Goal: Task Accomplishment & Management: Complete application form

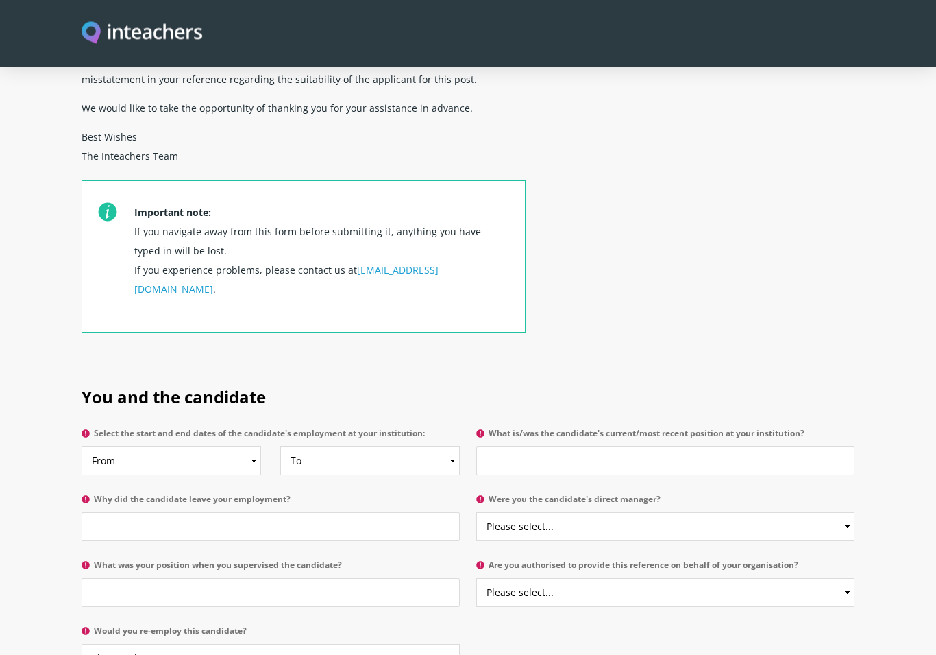
scroll to position [399, 0]
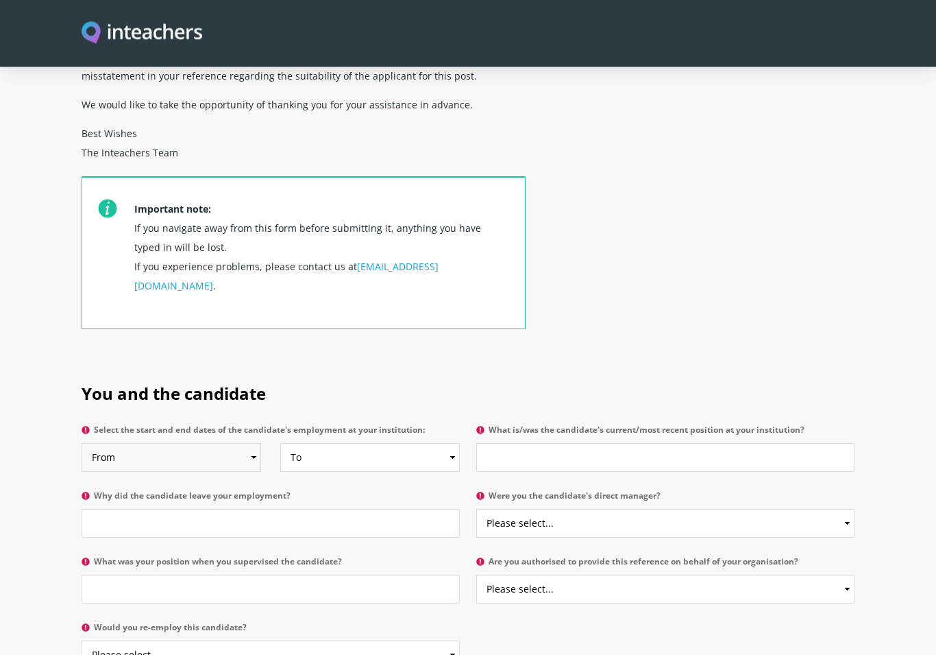
click at [246, 443] on select "From 2025 2024 2023 2022 2021 2020 2019 2018 2017 2016 2015 2014 2013 2012 2011…" at bounding box center [172, 457] width 180 height 29
select select "2022"
click at [448, 443] on select "To Currently 2025 2024 2023 2022 2021 2020 2019 2018 2017 2016 2015 2014 2013 2…" at bounding box center [370, 457] width 180 height 29
select select
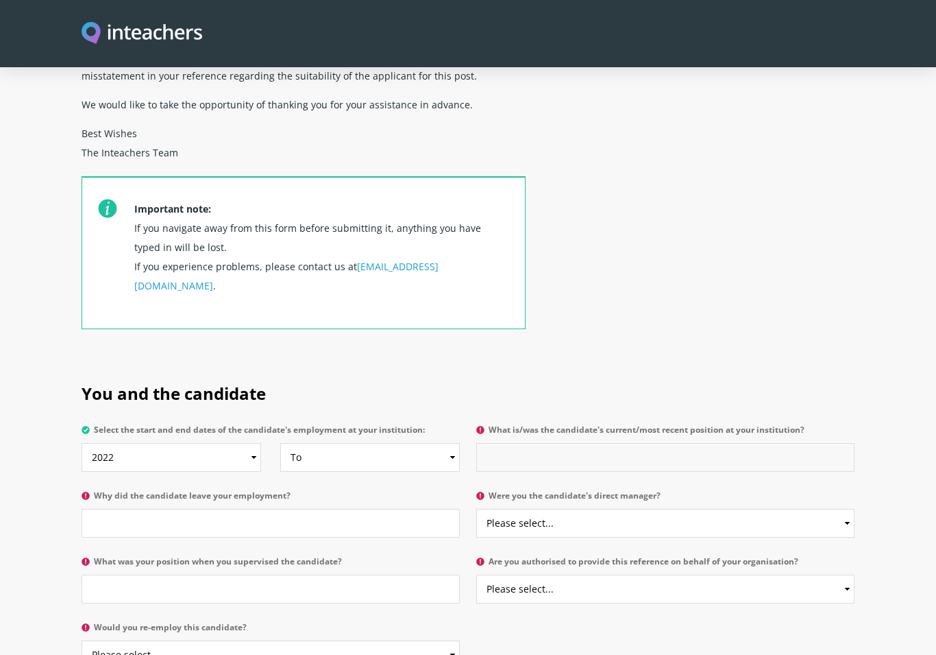
click at [513, 443] on input "What is/was the candidate's current/most recent position at your institution?" at bounding box center [665, 457] width 378 height 29
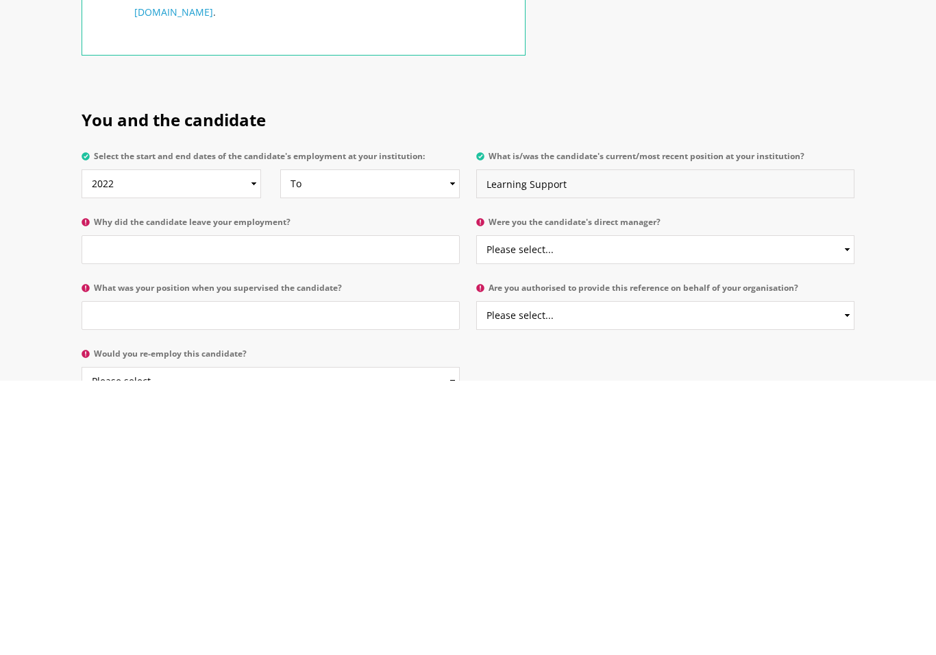
type input "Learning Support"
click at [99, 509] on input "Why did the candidate leave your employment?" at bounding box center [271, 523] width 378 height 29
type input "School closure"
click at [524, 509] on select "Please select... Yes No" at bounding box center [665, 523] width 378 height 29
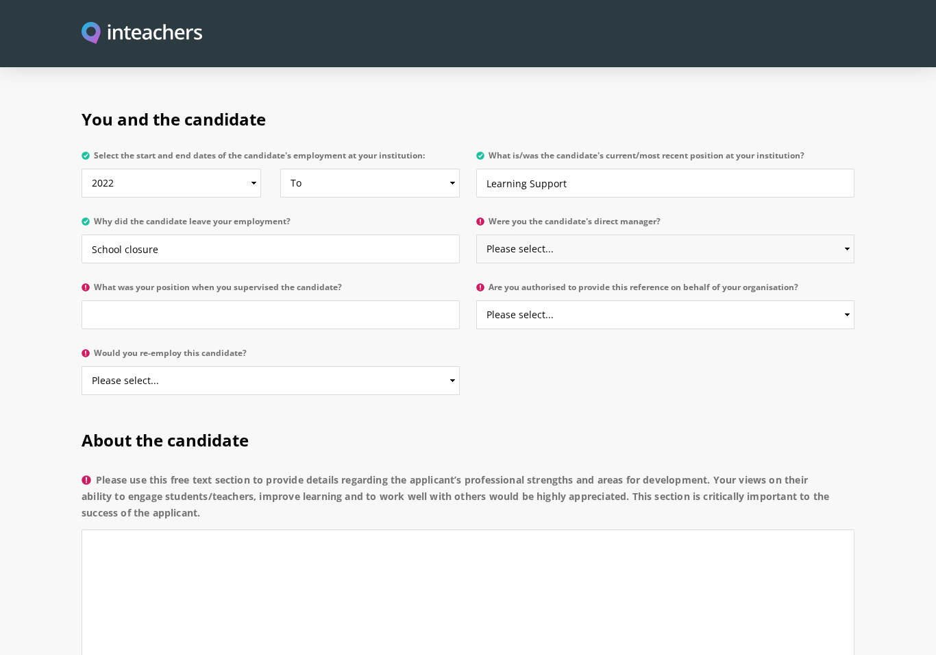
select select "No"
click at [110, 300] on input "What was your position when you supervised the candidate?" at bounding box center [271, 314] width 378 height 29
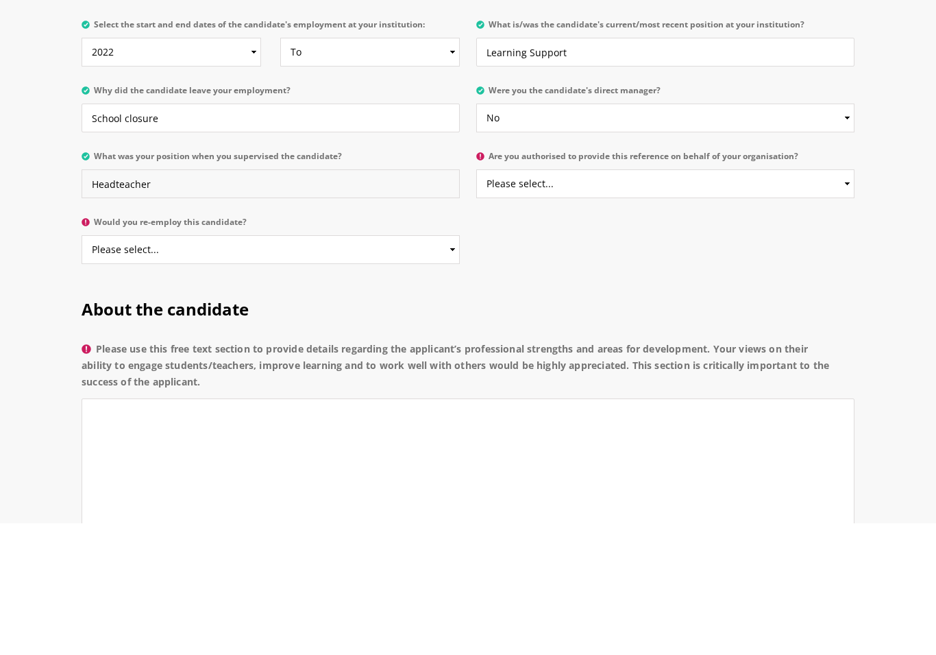
type input "Headteacher"
click at [844, 301] on select "Please select... Yes No" at bounding box center [665, 315] width 378 height 29
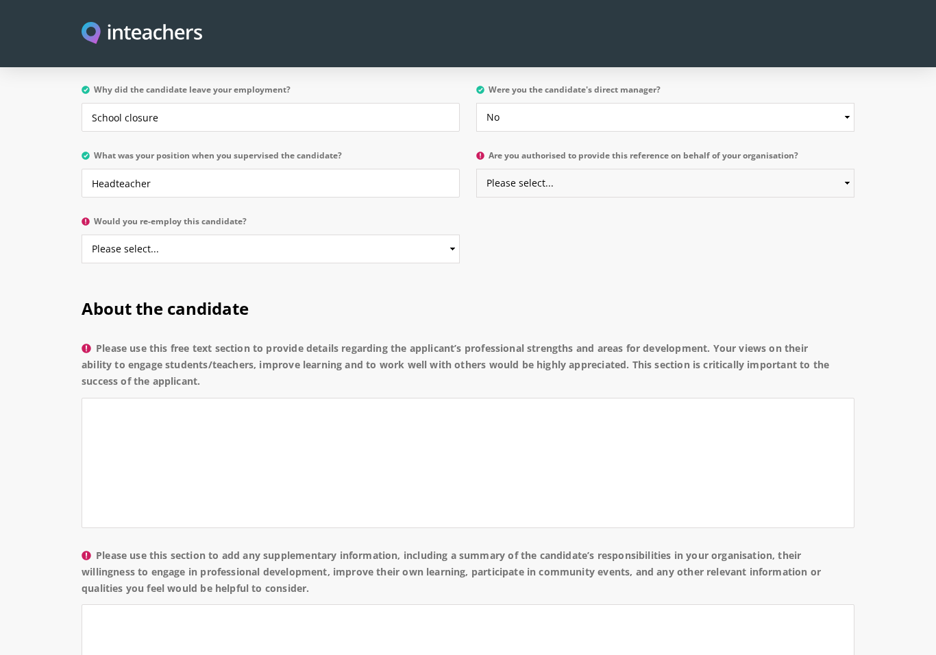
select select "Yes"
click at [454, 234] on select "Please select... Yes No" at bounding box center [271, 248] width 378 height 29
select select "Yes"
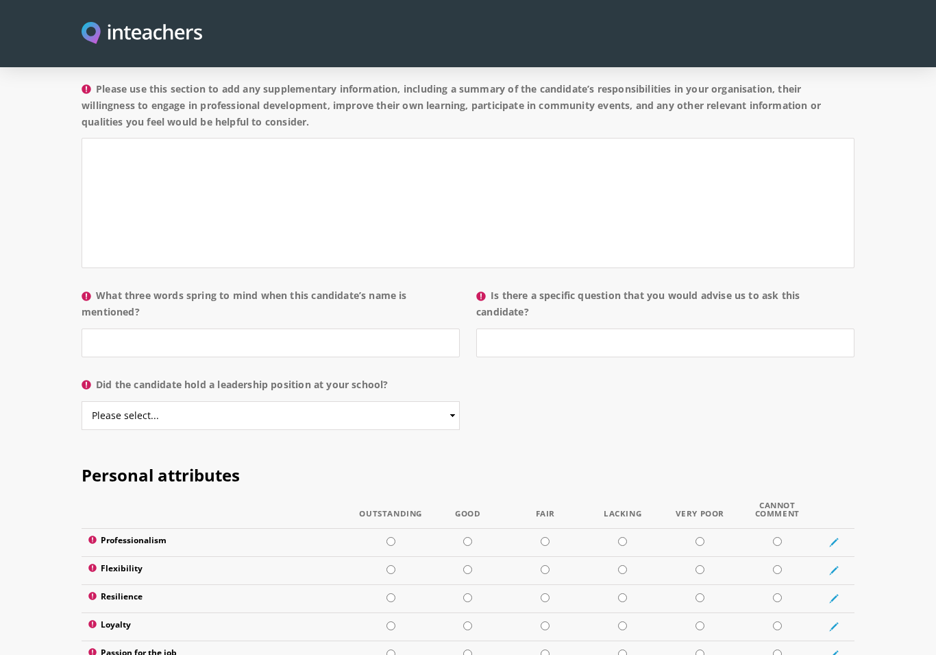
scroll to position [1275, 0]
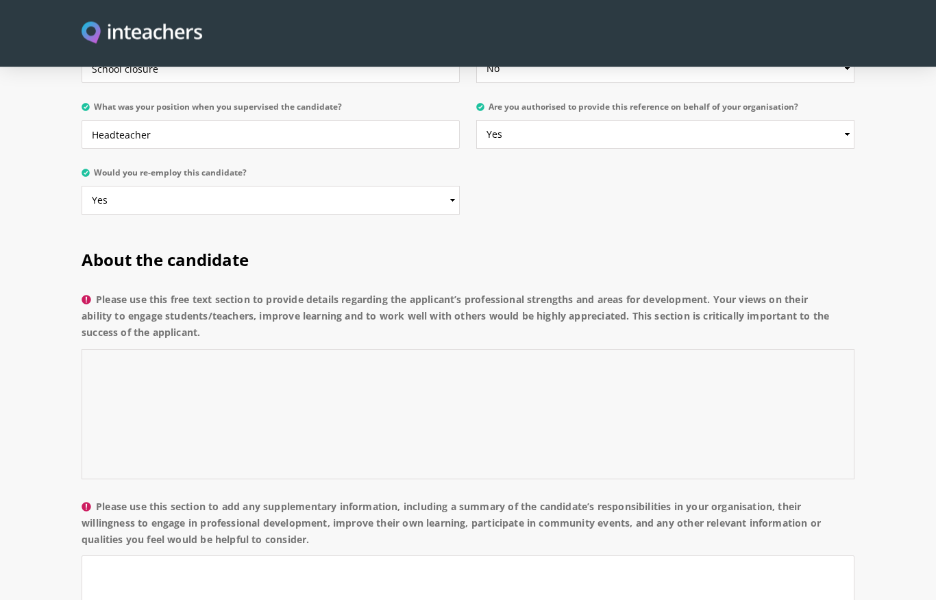
click at [106, 350] on textarea "Please use this free text section to provide details regarding the applicant’s …" at bounding box center [468, 415] width 773 height 130
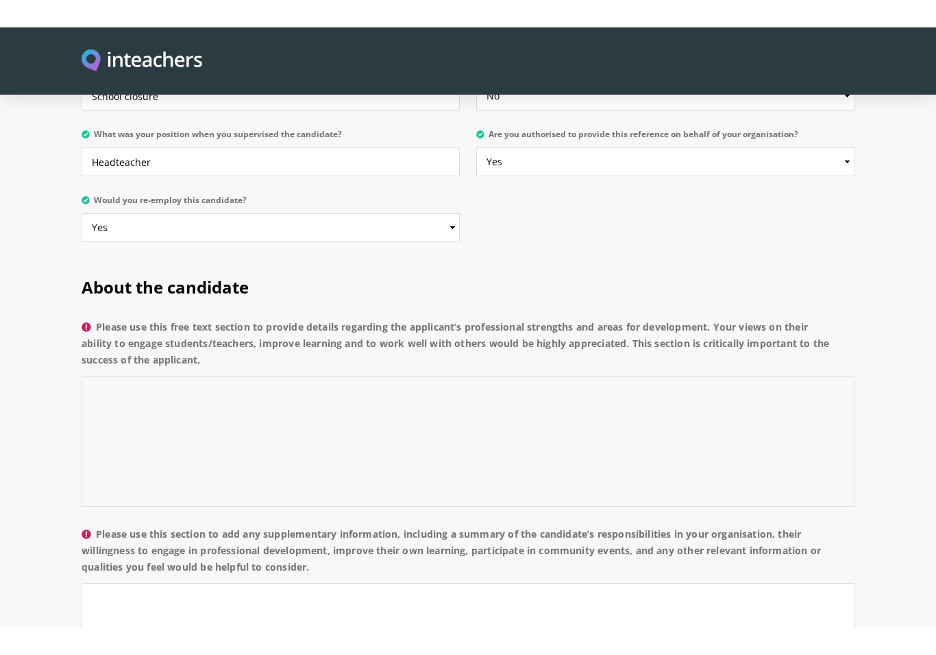
scroll to position [853, 0]
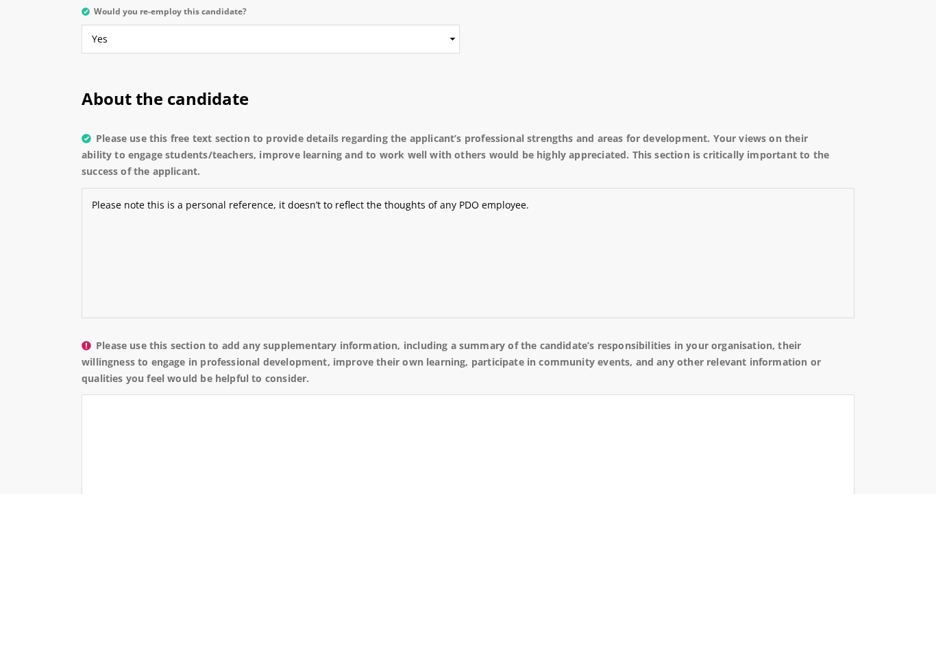
click at [321, 350] on textarea "Please note this is a personal reference, it doesn’t to reflect the thoughts of…" at bounding box center [468, 415] width 773 height 130
click at [328, 350] on textarea "Please note this is a personal reference, it doesn’t to reflect the thoughts of…" at bounding box center [468, 415] width 773 height 130
click at [526, 350] on textarea "Please note this is a personal reference, it does not reflect the thoughts of a…" at bounding box center [468, 415] width 773 height 130
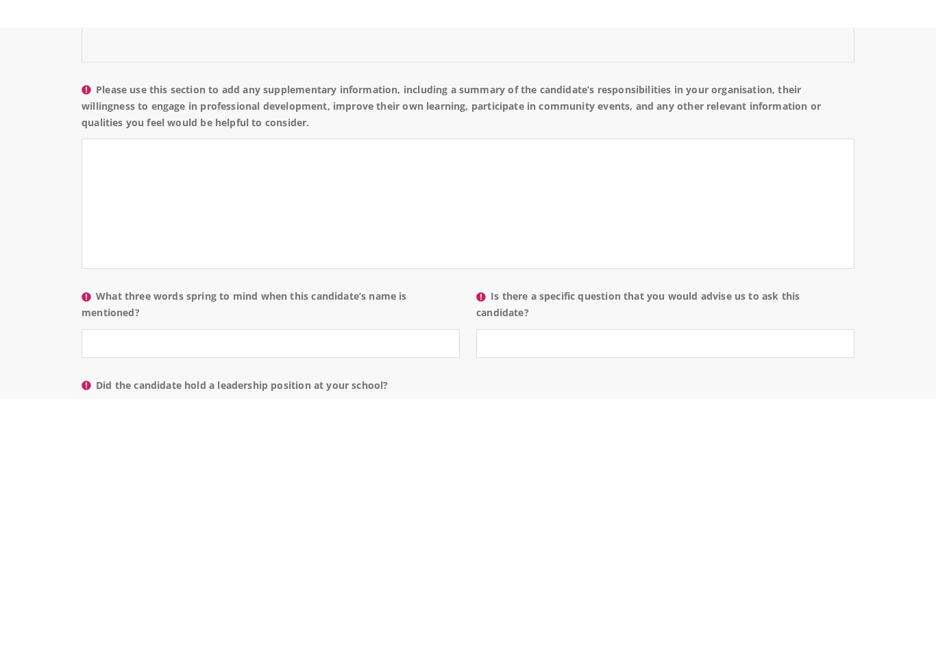
scroll to position [1112, 0]
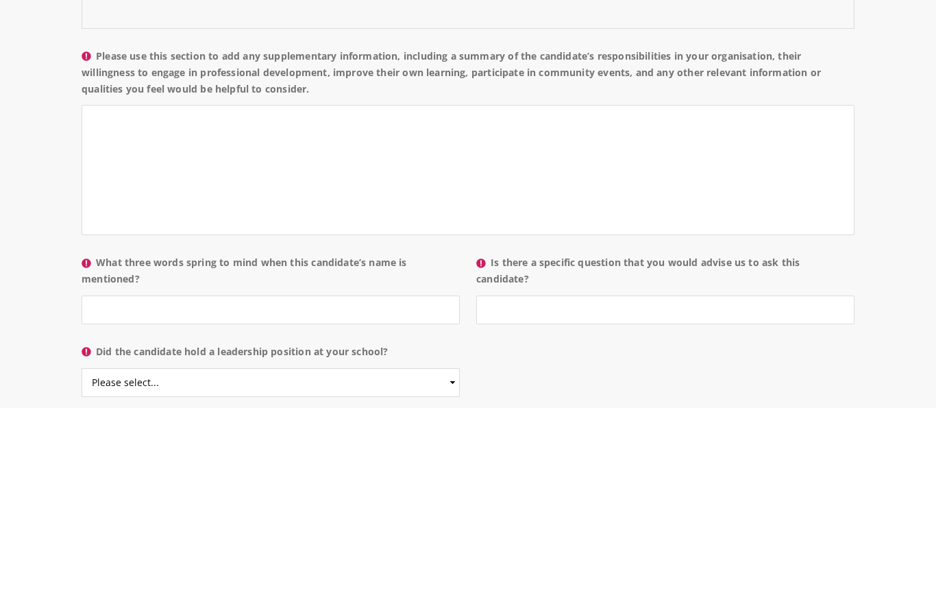
type textarea "Please note this is a personal reference, it does not reflect the thoughts of a…"
click at [114, 297] on textarea "Please use this section to add any supplementary information, including a summa…" at bounding box center [468, 362] width 773 height 130
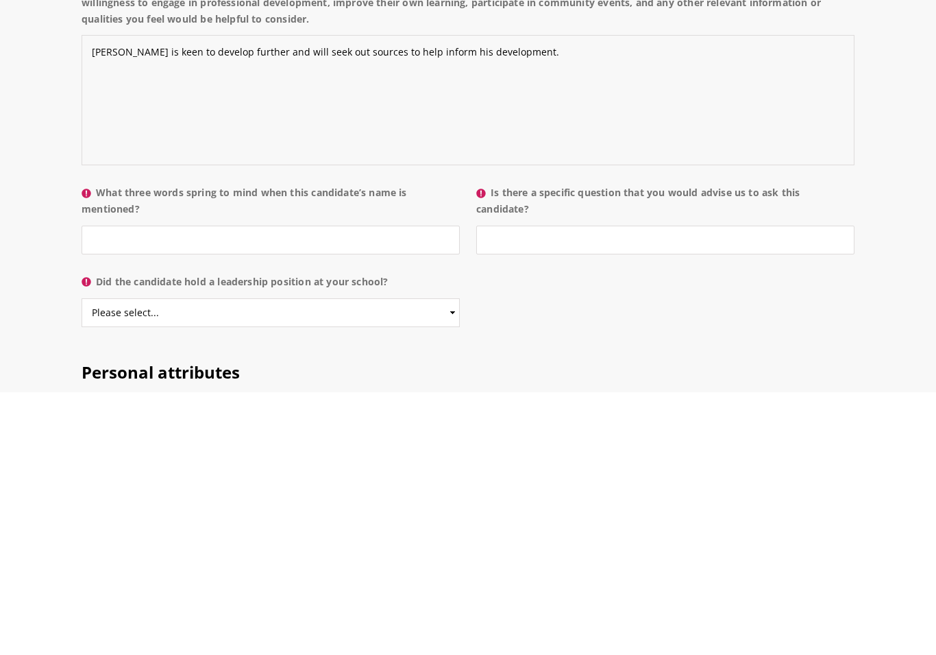
type textarea "Moshin is keen to develop further and will seek out sources to help inform his …"
click at [97, 488] on input "What three words spring to mind when this candidate’s name is mentioned?" at bounding box center [271, 502] width 378 height 29
type input "Enthusiastic, maths,"
click at [444, 561] on select "Please select... Yes No" at bounding box center [271, 575] width 378 height 29
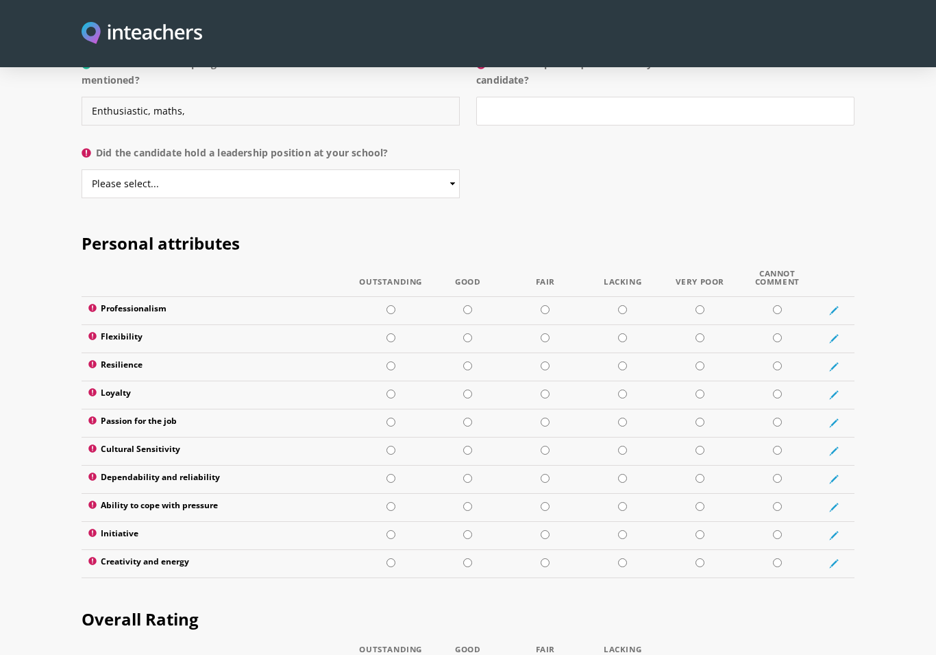
click at [205, 97] on input "Enthusiastic, maths," at bounding box center [271, 111] width 378 height 29
click at [452, 169] on select "Please select... Yes No" at bounding box center [271, 183] width 378 height 29
select select "Yes"
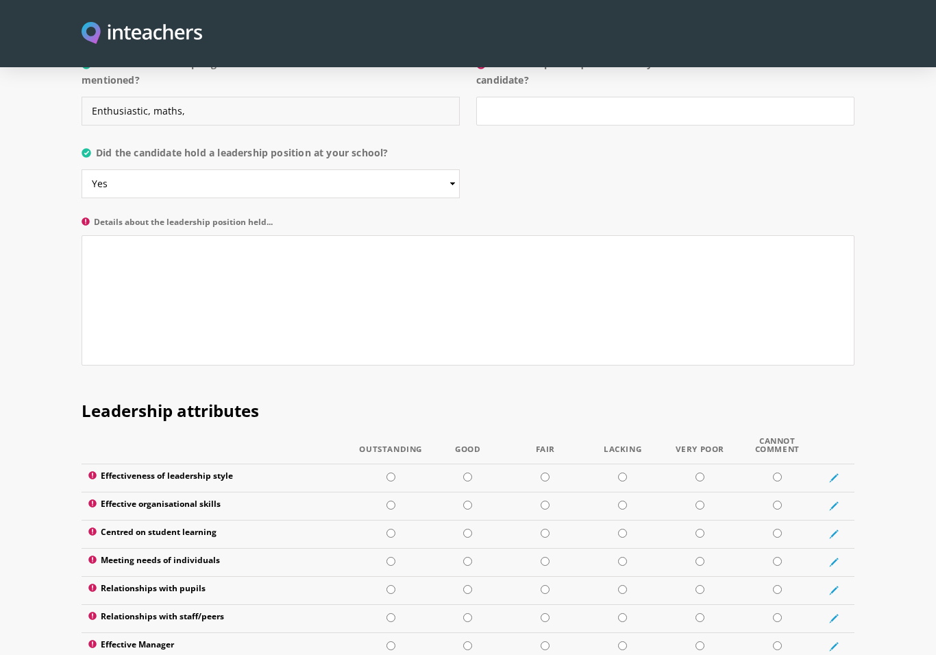
click at [204, 97] on input "Enthusiastic, maths," at bounding box center [271, 111] width 378 height 29
type input "Enthusiastic, maths, middle leader"
click at [495, 97] on input "Is there a specific question that you would advise us to ask this candidate?" at bounding box center [665, 111] width 378 height 29
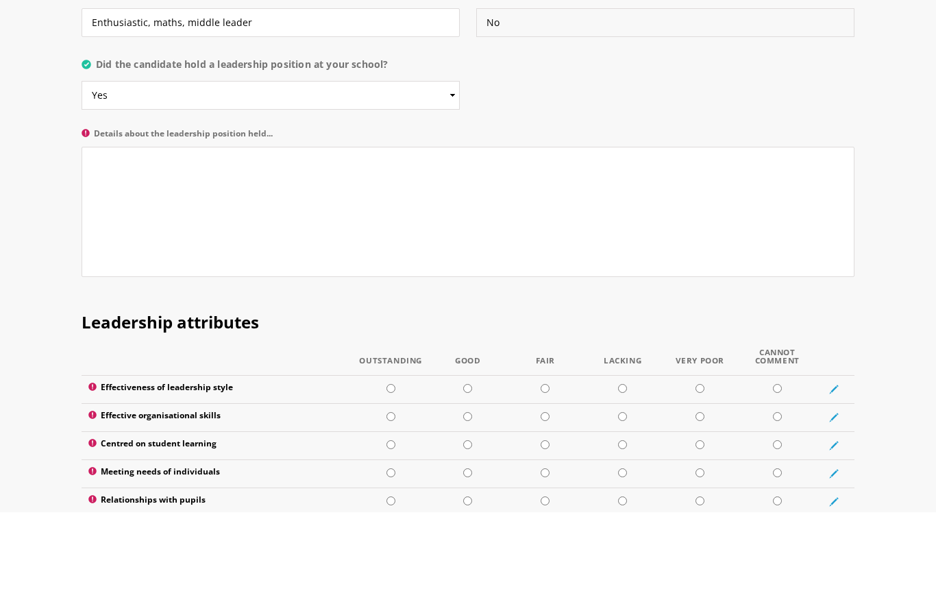
type input "No"
click at [97, 235] on textarea "Details about the leadership position held..." at bounding box center [468, 300] width 773 height 130
click at [149, 235] on textarea "Phonics am]nd Middle Leader support." at bounding box center [468, 300] width 773 height 130
click at [278, 235] on textarea "Phonics and Middle Leader support." at bounding box center [468, 300] width 773 height 130
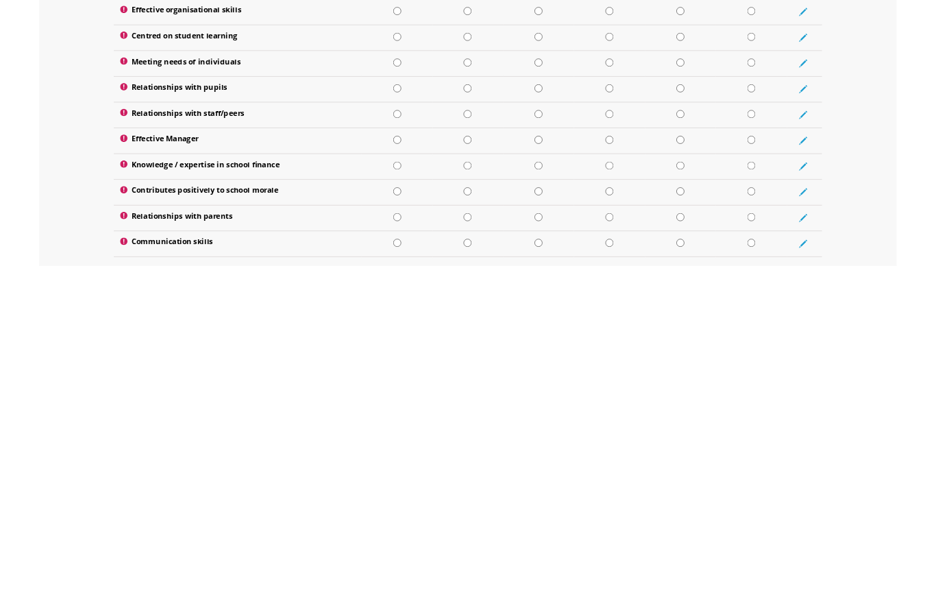
scroll to position [1654, 0]
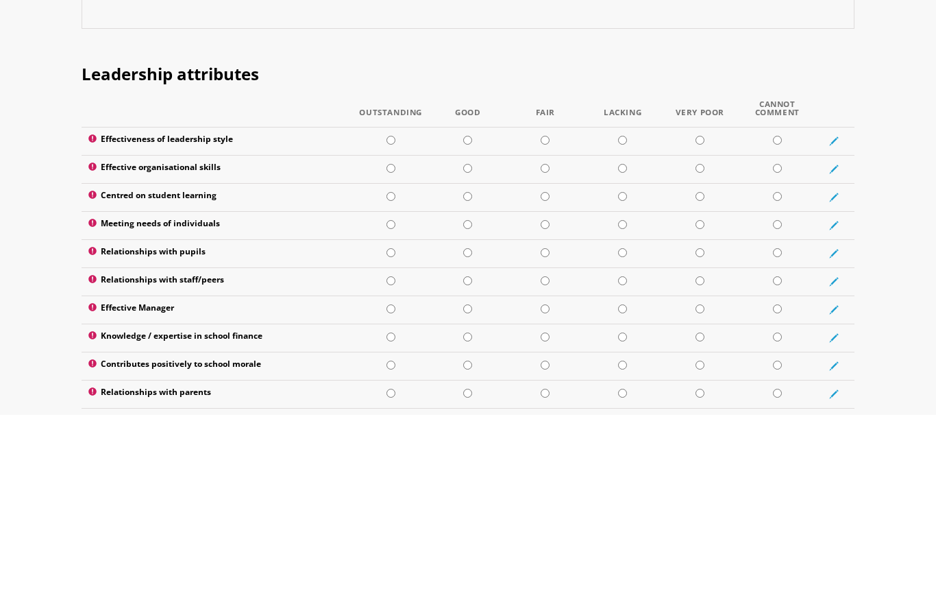
type textarea "Phonics and Middle Leader support."
click at [541, 321] on input "radio" at bounding box center [545, 325] width 9 height 9
radio input "true"
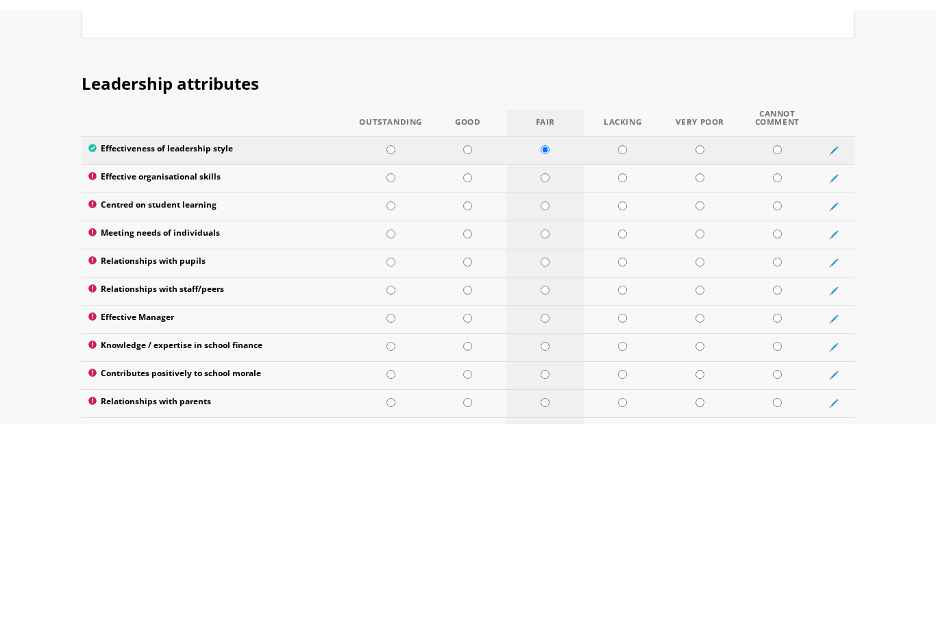
scroll to position [1839, 0]
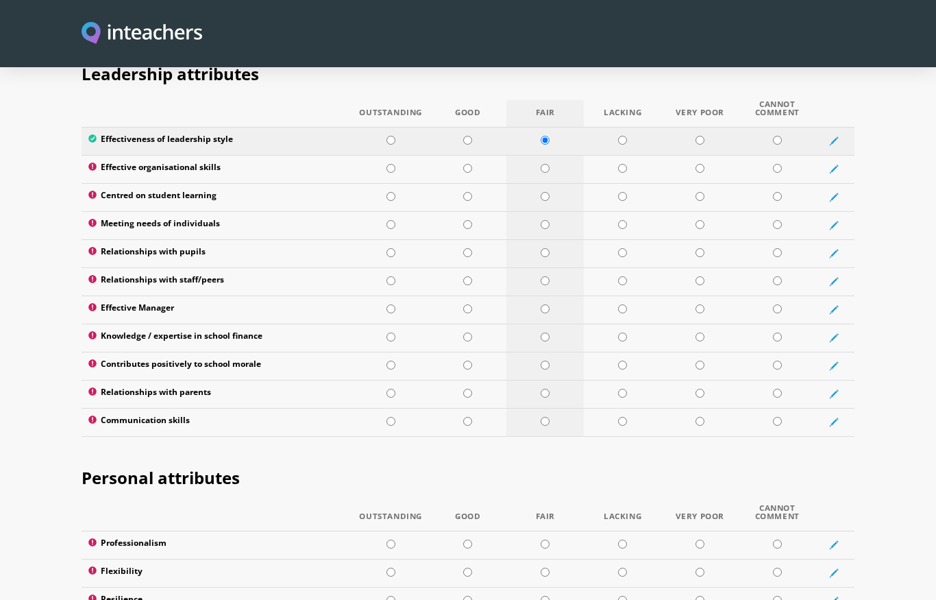
click at [546, 164] on input "radio" at bounding box center [545, 168] width 9 height 9
radio input "true"
click at [467, 192] on input "radio" at bounding box center [467, 196] width 9 height 9
radio input "true"
click at [462, 211] on td at bounding box center [468, 225] width 77 height 28
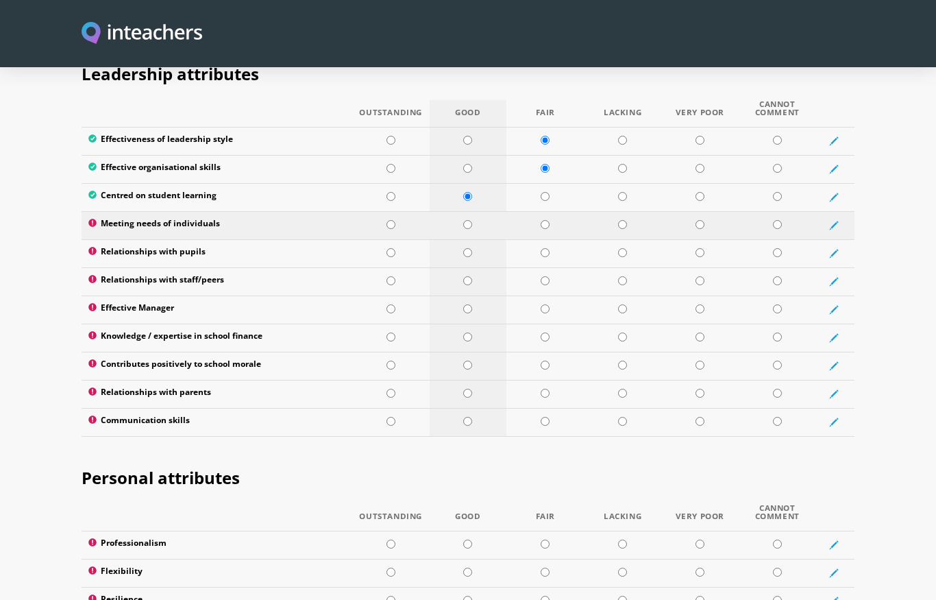
radio input "true"
click at [464, 239] on td at bounding box center [468, 253] width 77 height 28
radio input "true"
click at [466, 276] on input "radio" at bounding box center [467, 280] width 9 height 9
radio input "true"
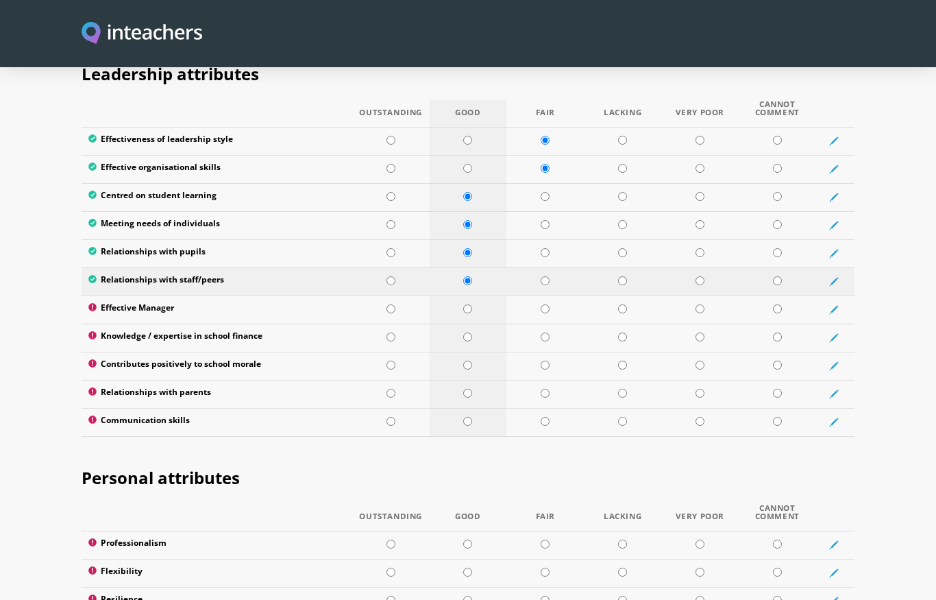
click at [544, 304] on input "radio" at bounding box center [545, 308] width 9 height 9
radio input "true"
click at [467, 332] on input "radio" at bounding box center [467, 336] width 9 height 9
radio input "true"
click at [467, 332] on input "radio" at bounding box center [467, 336] width 9 height 9
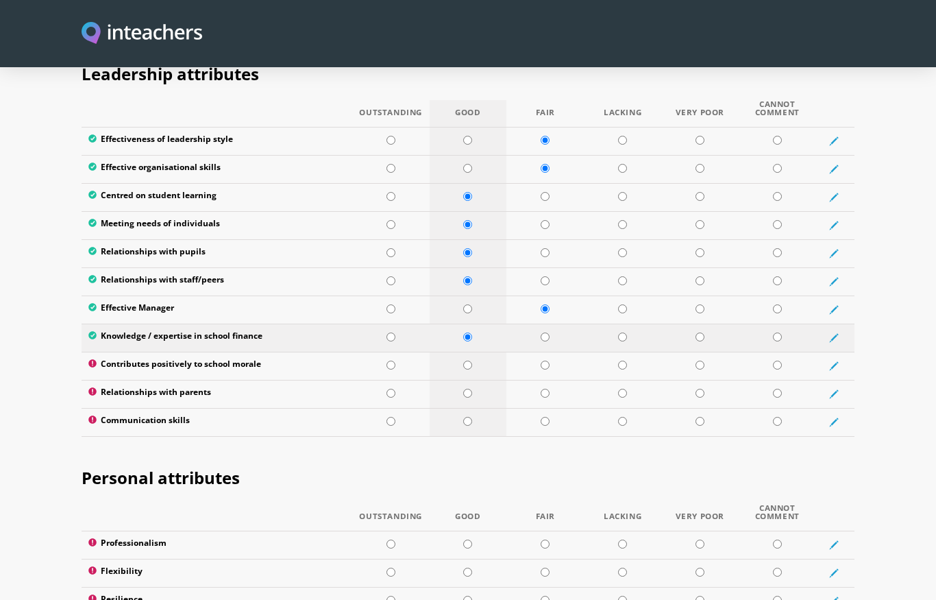
click at [774, 323] on td at bounding box center [777, 337] width 77 height 28
radio input "true"
click at [468, 360] on input "radio" at bounding box center [467, 364] width 9 height 9
radio input "true"
click at [465, 389] on input "radio" at bounding box center [467, 393] width 9 height 9
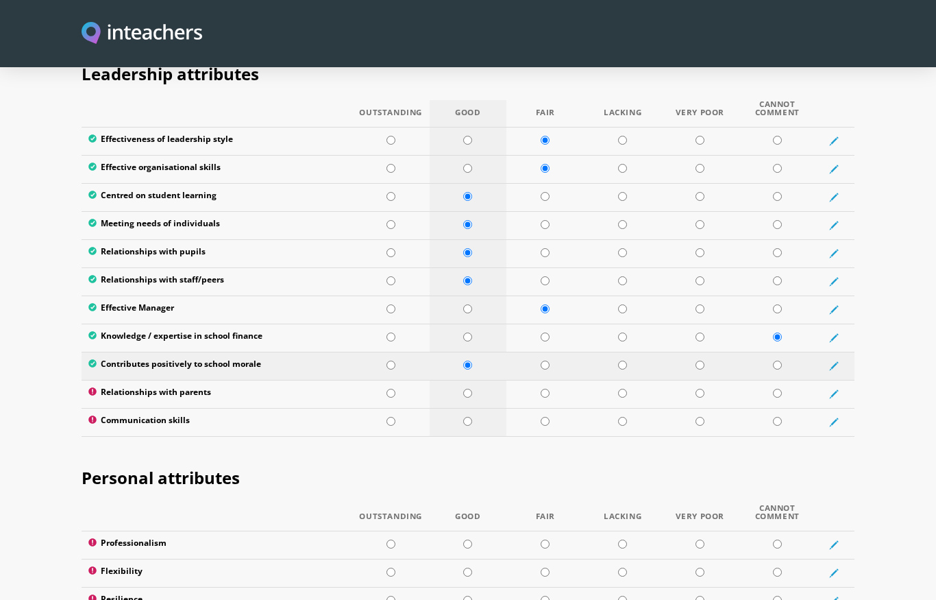
radio input "true"
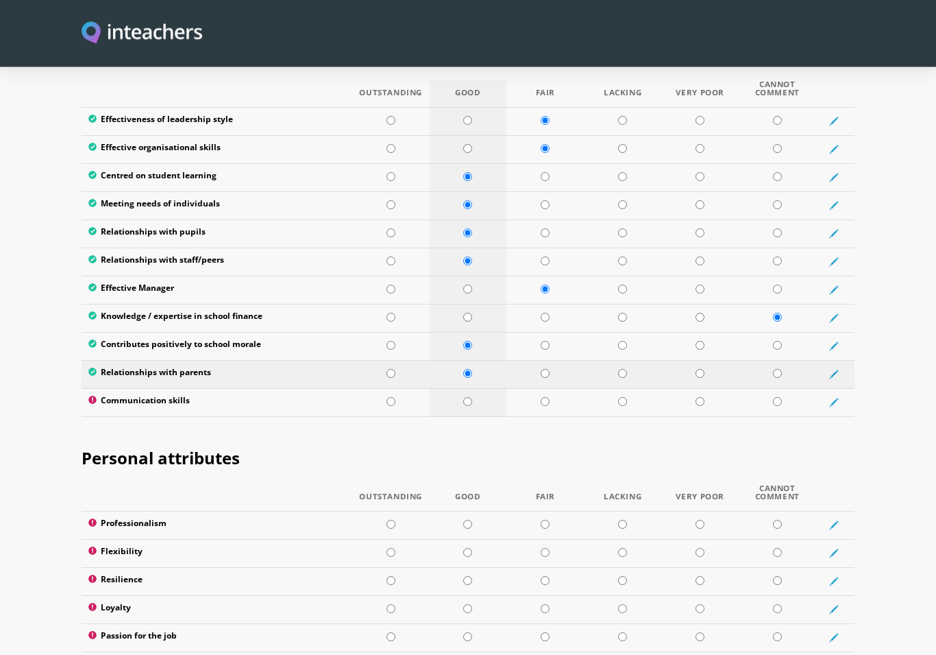
click at [468, 398] on input "radio" at bounding box center [467, 402] width 9 height 9
radio input "true"
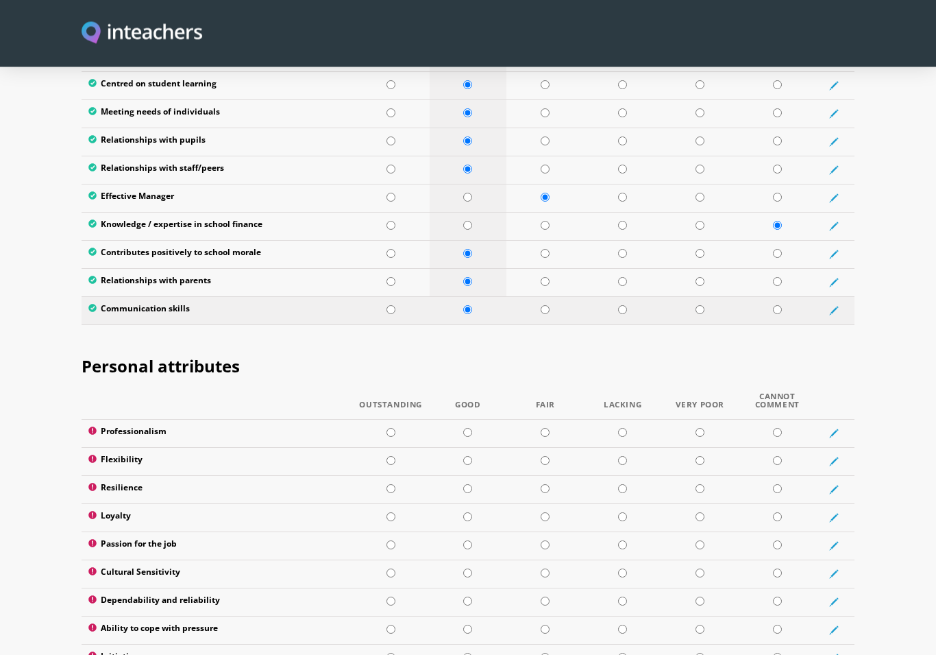
scroll to position [1992, 0]
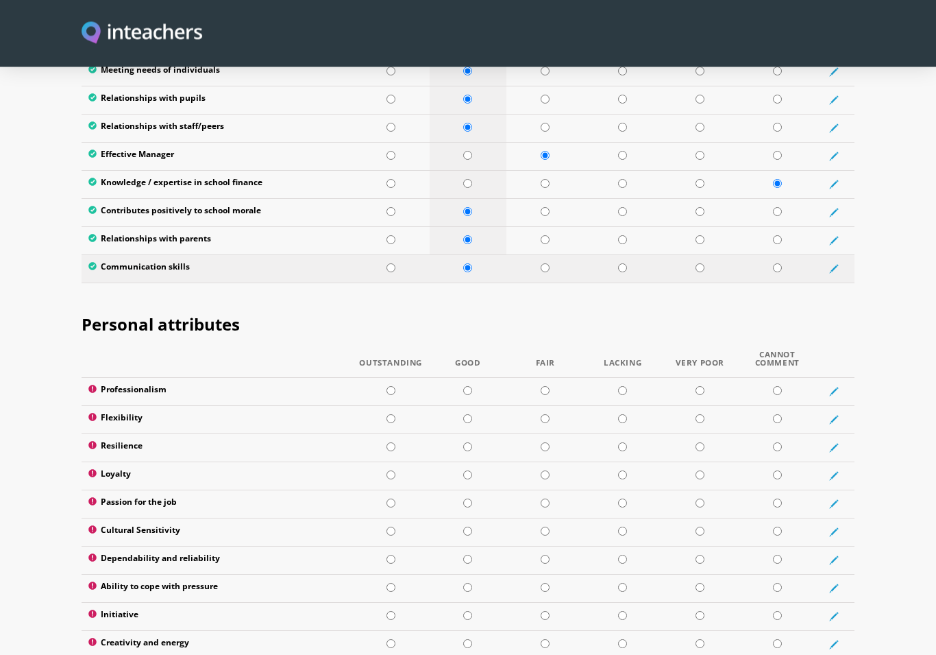
click at [546, 387] on input "radio" at bounding box center [545, 391] width 9 height 9
radio input "true"
click at [463, 414] on input "radio" at bounding box center [467, 418] width 9 height 9
radio input "true"
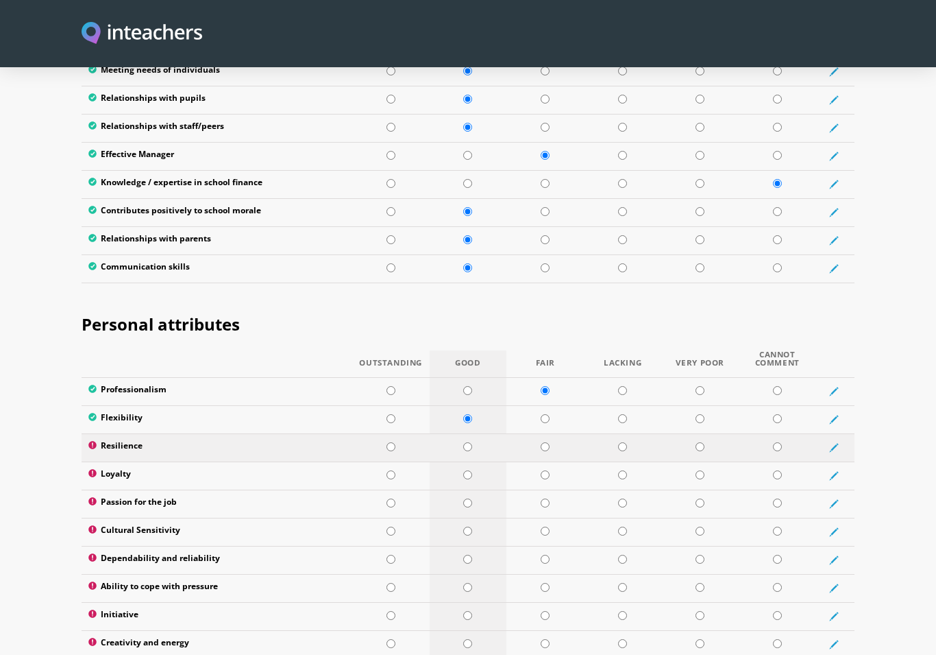
click at [461, 433] on td at bounding box center [468, 447] width 77 height 28
radio input "true"
click at [544, 470] on input "radio" at bounding box center [545, 474] width 9 height 9
radio input "true"
click at [541, 498] on input "radio" at bounding box center [545, 502] width 9 height 9
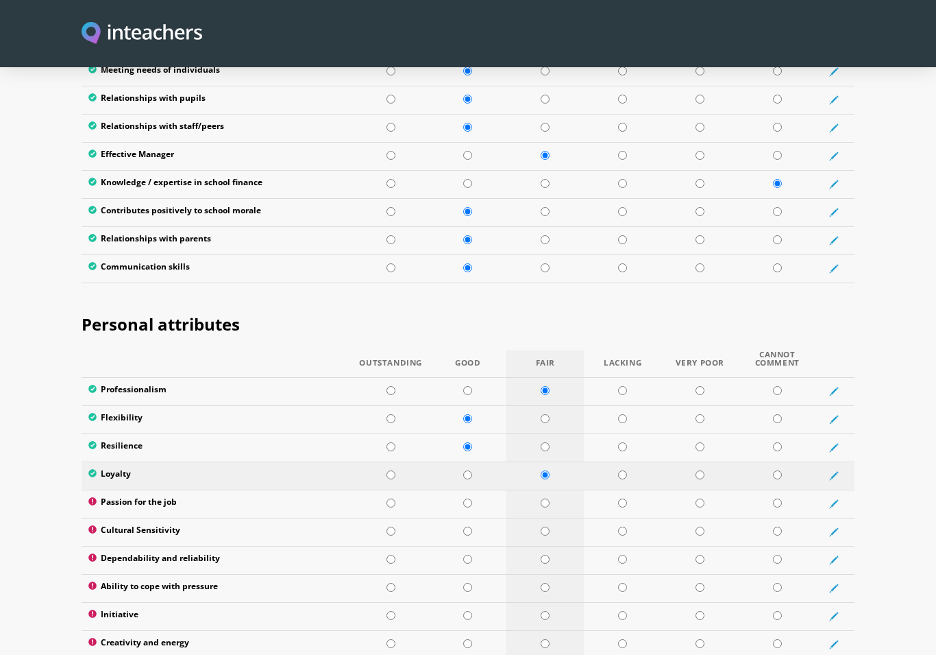
radio input "true"
click at [470, 526] on input "radio" at bounding box center [467, 530] width 9 height 9
radio input "true"
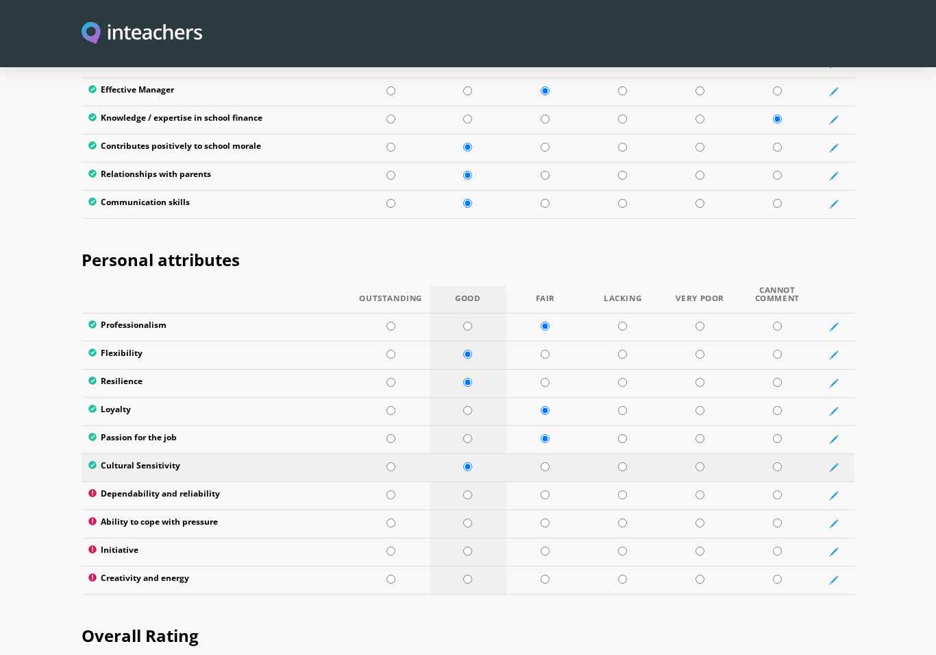
scroll to position [2064, 0]
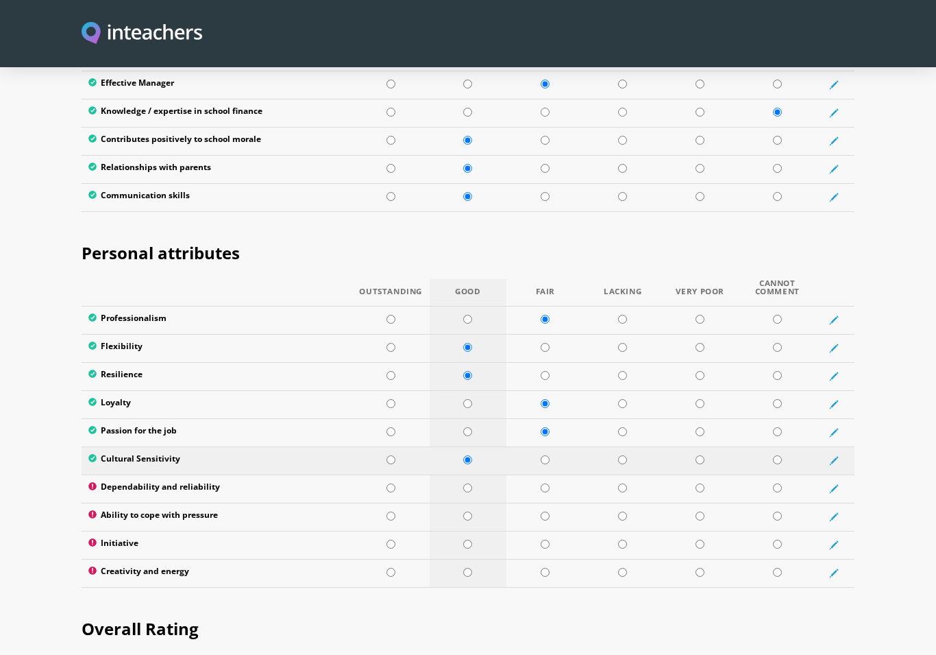
click at [465, 483] on input "radio" at bounding box center [467, 487] width 9 height 9
radio input "true"
click at [467, 511] on input "radio" at bounding box center [467, 515] width 9 height 9
radio input "true"
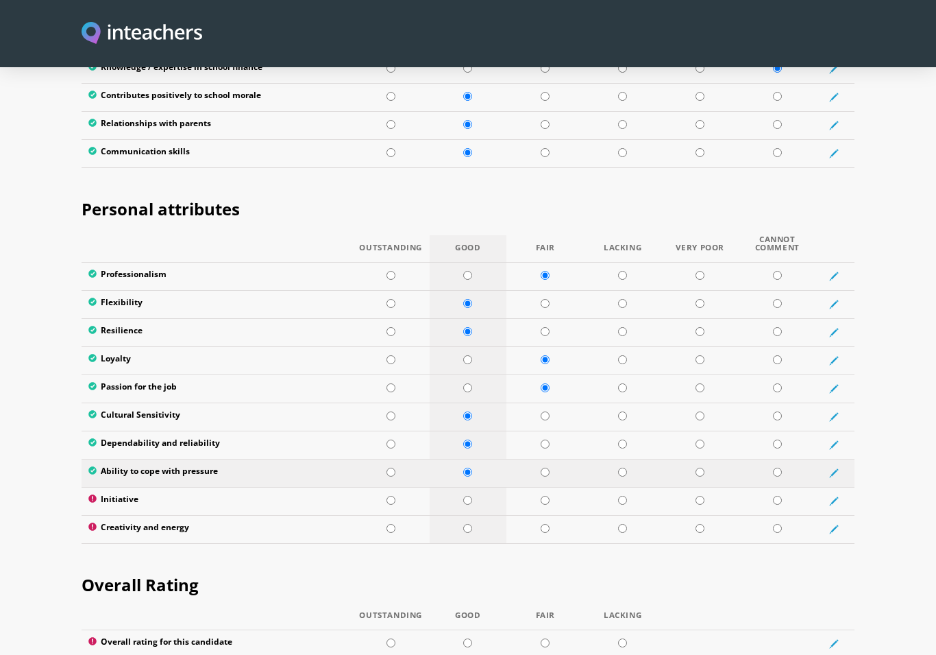
scroll to position [2117, 0]
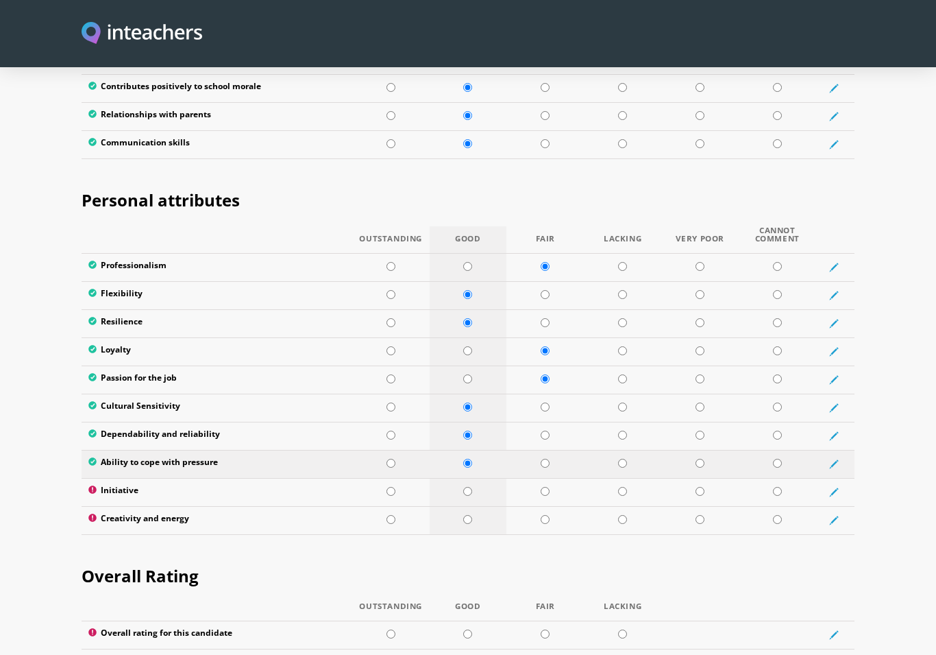
click at [467, 487] on input "radio" at bounding box center [467, 491] width 9 height 9
radio input "true"
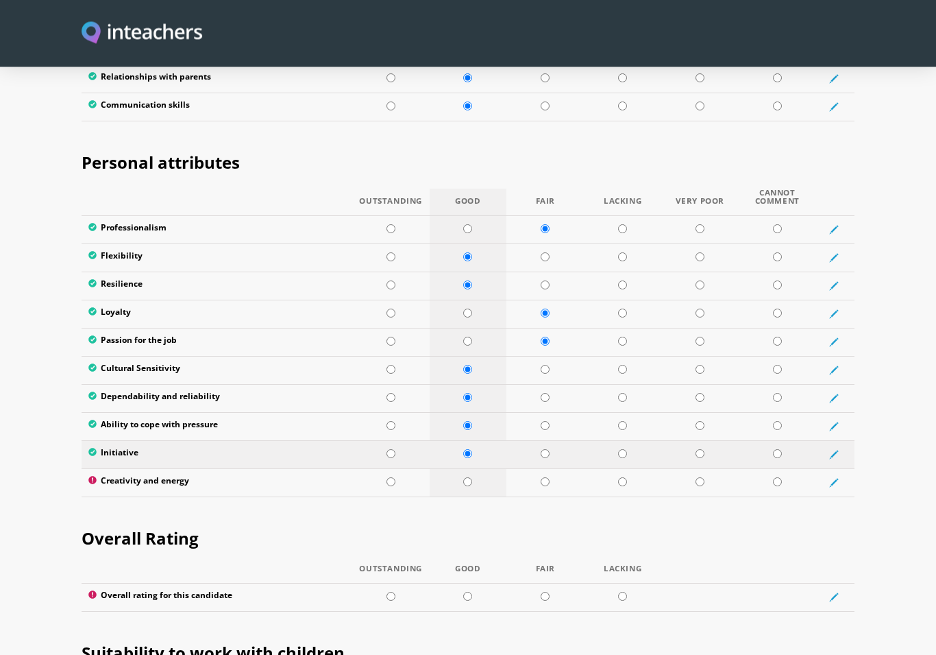
scroll to position [2155, 0]
click at [550, 477] on input "radio" at bounding box center [545, 481] width 9 height 9
radio input "true"
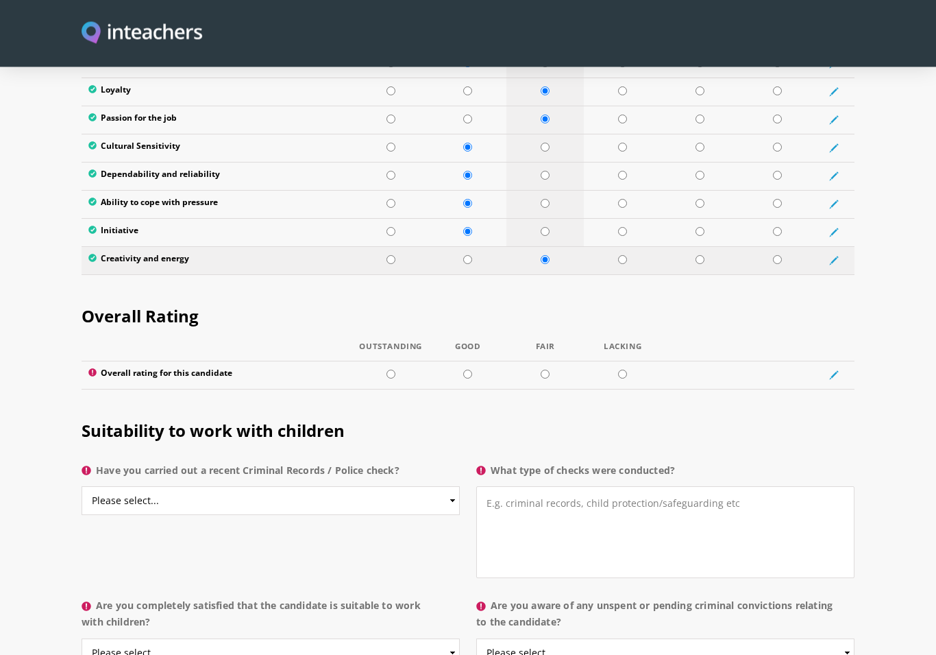
scroll to position [2393, 0]
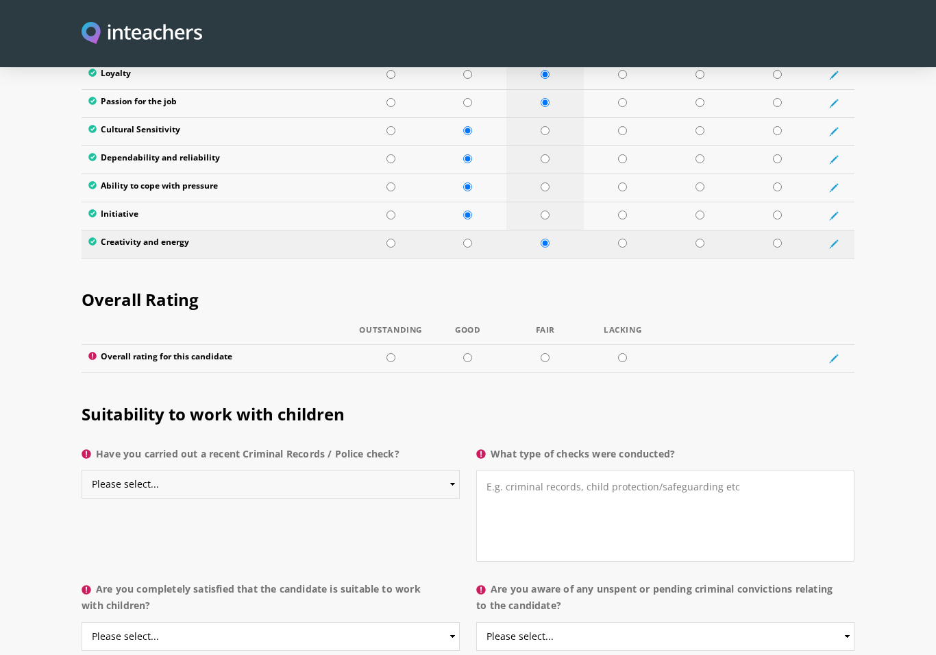
click at [449, 469] on select "Please select... Yes No Do not know" at bounding box center [271, 483] width 378 height 29
select select "No"
click at [491, 469] on textarea "What type of checks were conducted?" at bounding box center [665, 515] width 378 height 92
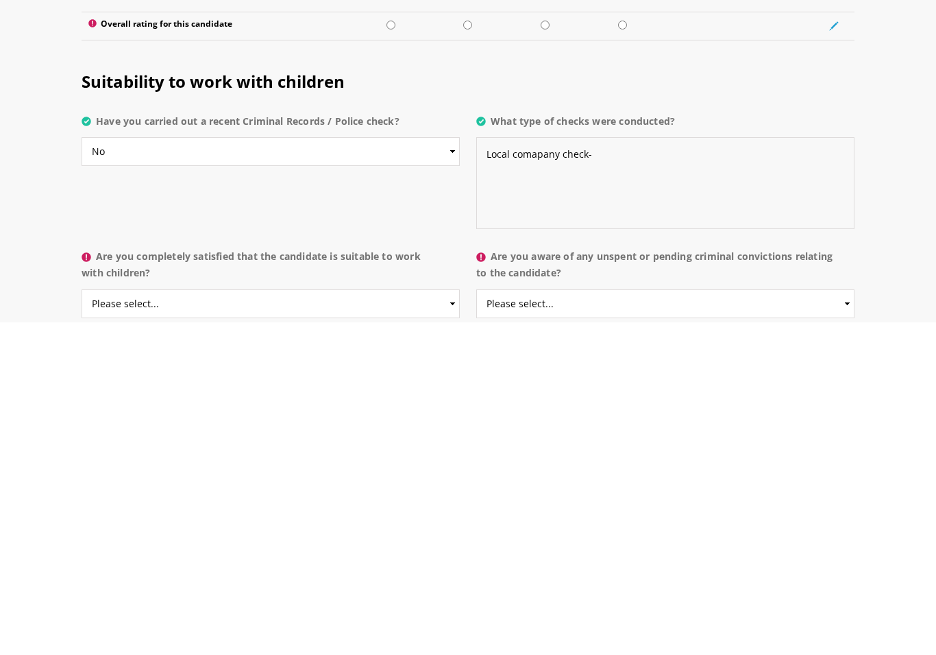
type textarea "Local comapany check-"
click at [448, 599] on select "Please select... Yes No Do not know" at bounding box center [271, 636] width 378 height 29
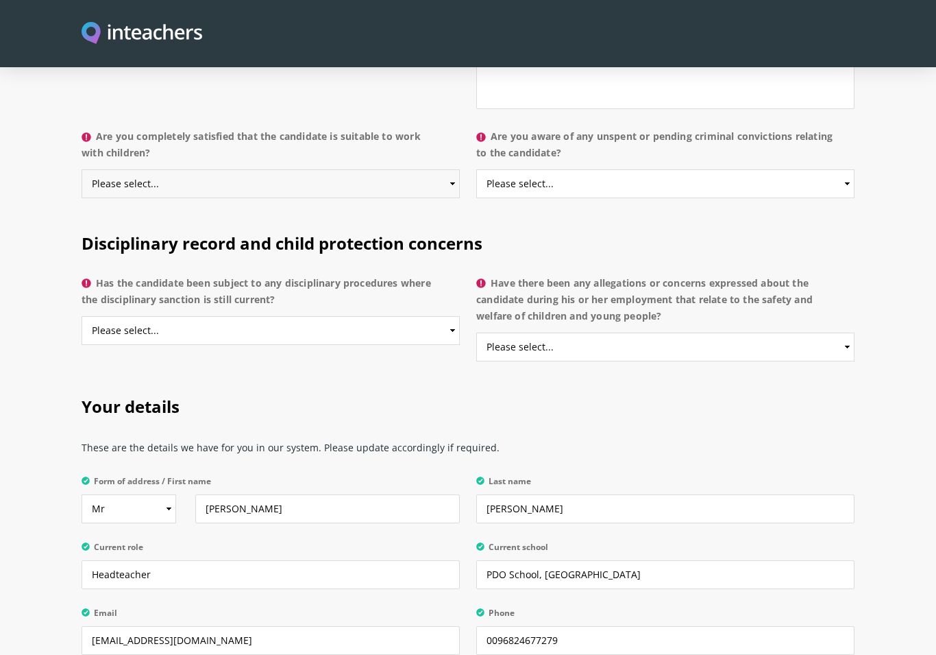
select select "Yes"
click at [853, 169] on select "Please select... Yes No Do not know" at bounding box center [665, 183] width 378 height 29
select select "No"
click at [450, 316] on select "Please select... Yes No Do not know" at bounding box center [271, 330] width 378 height 29
select select "No"
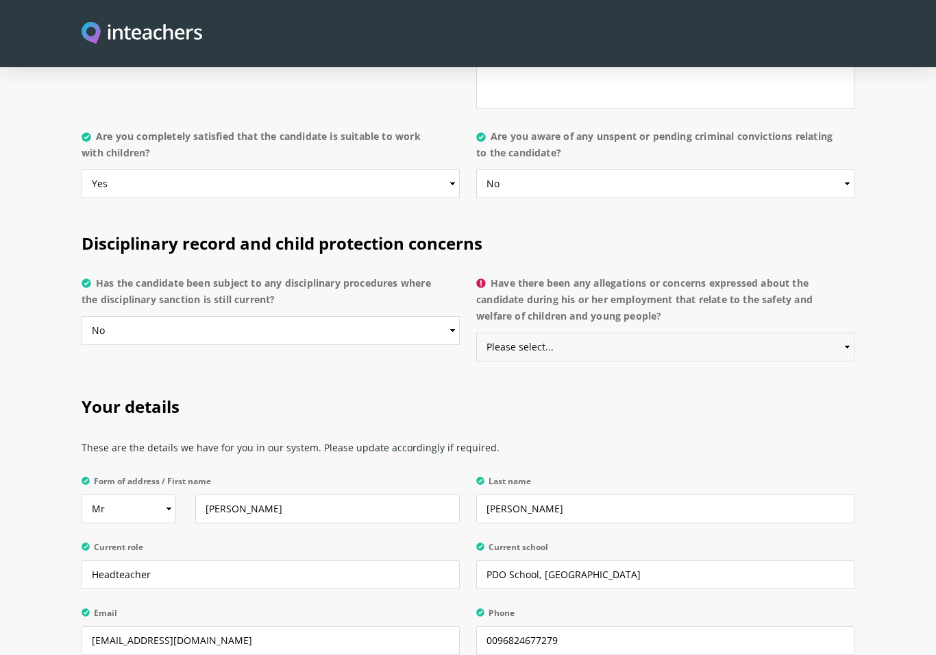
click at [842, 332] on select "Please select... Yes No Do not know" at bounding box center [665, 346] width 378 height 29
select select "No"
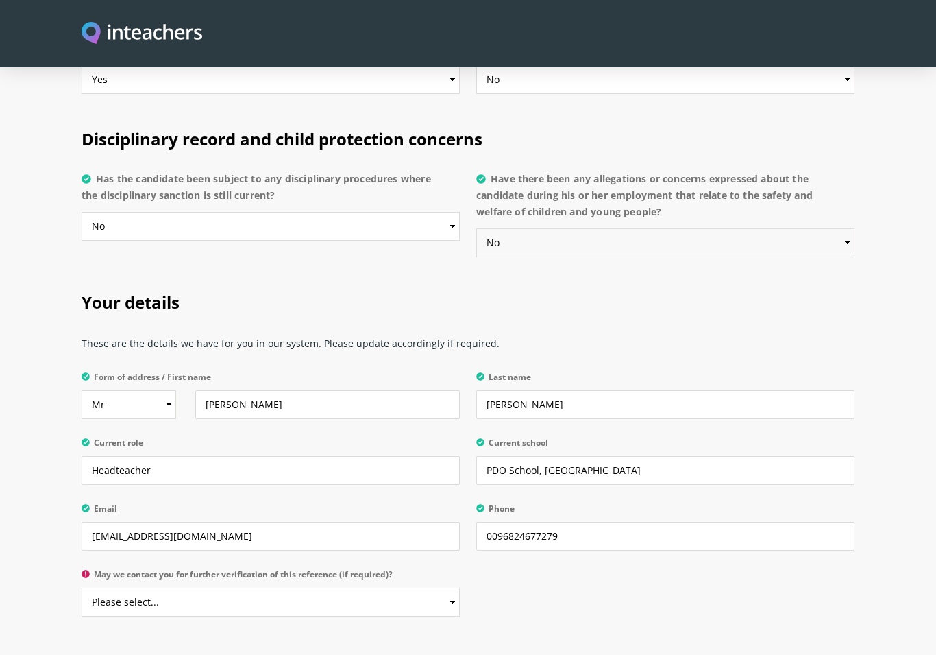
scroll to position [2958, 0]
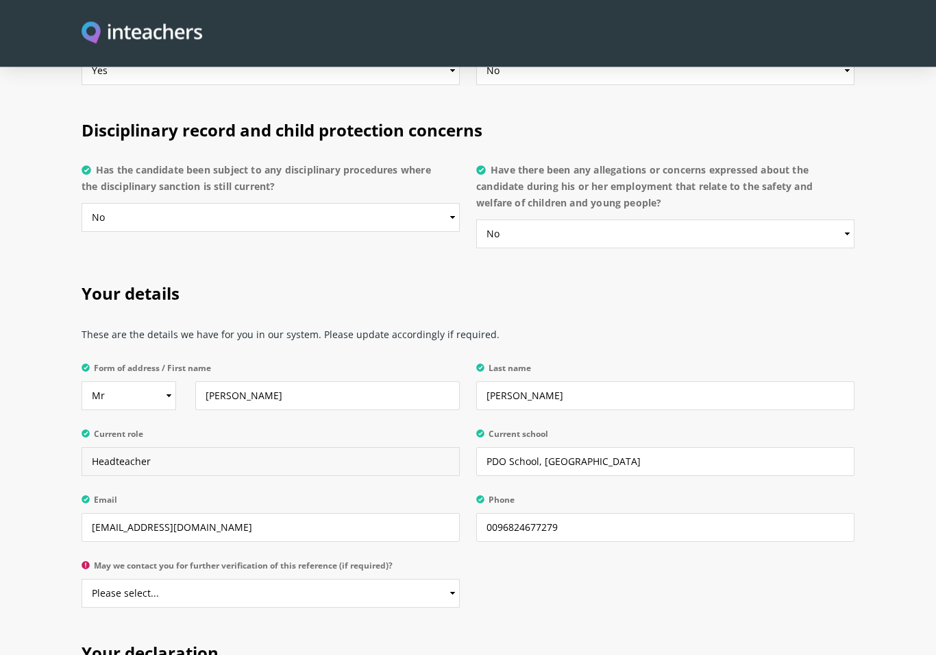
click at [158, 448] on input "Headteacher" at bounding box center [271, 462] width 378 height 29
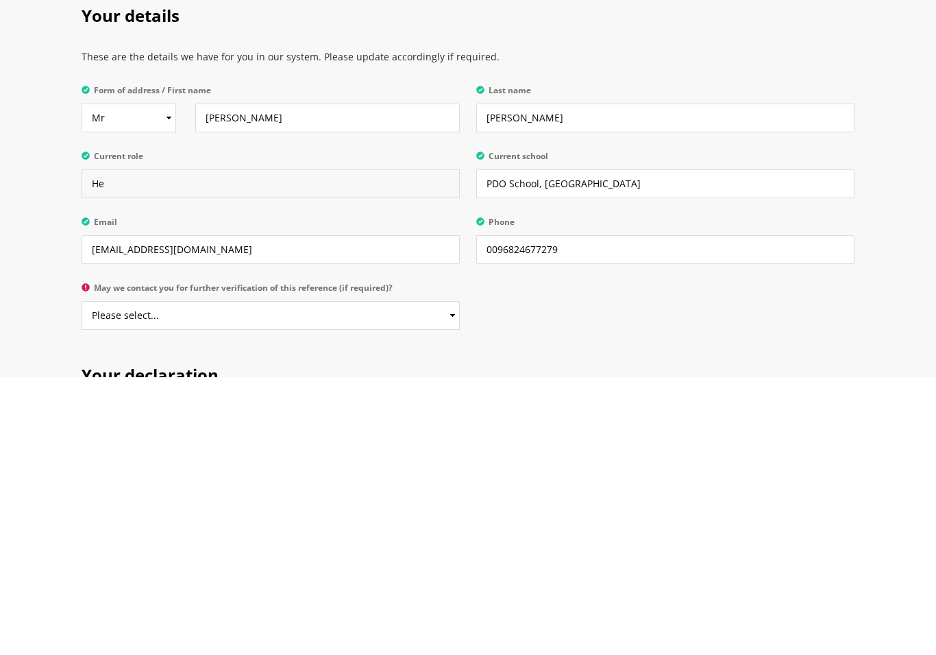
type input "H"
type input "Persona reference"
click at [454, 579] on select "Please select... Yes No" at bounding box center [271, 593] width 378 height 29
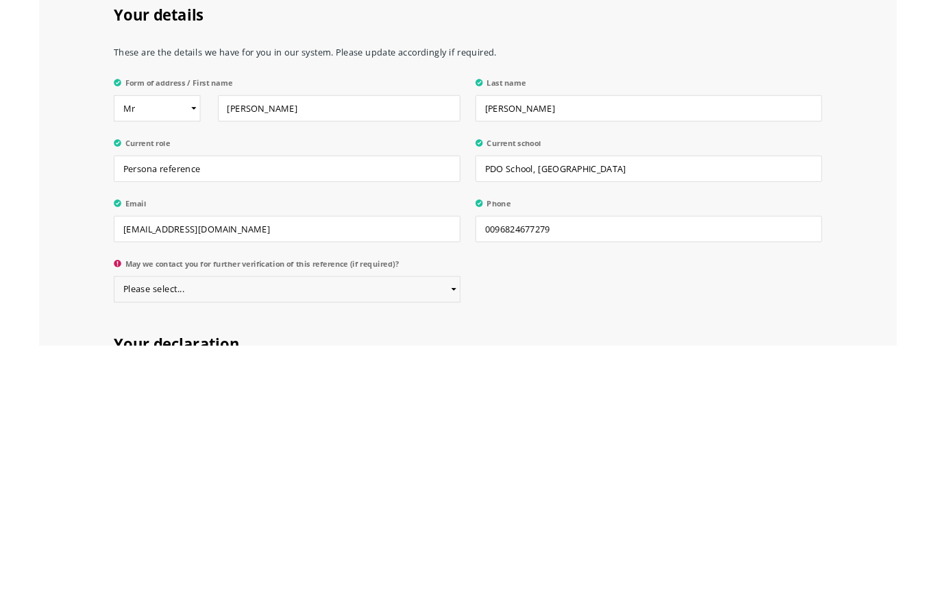
scroll to position [3293, 0]
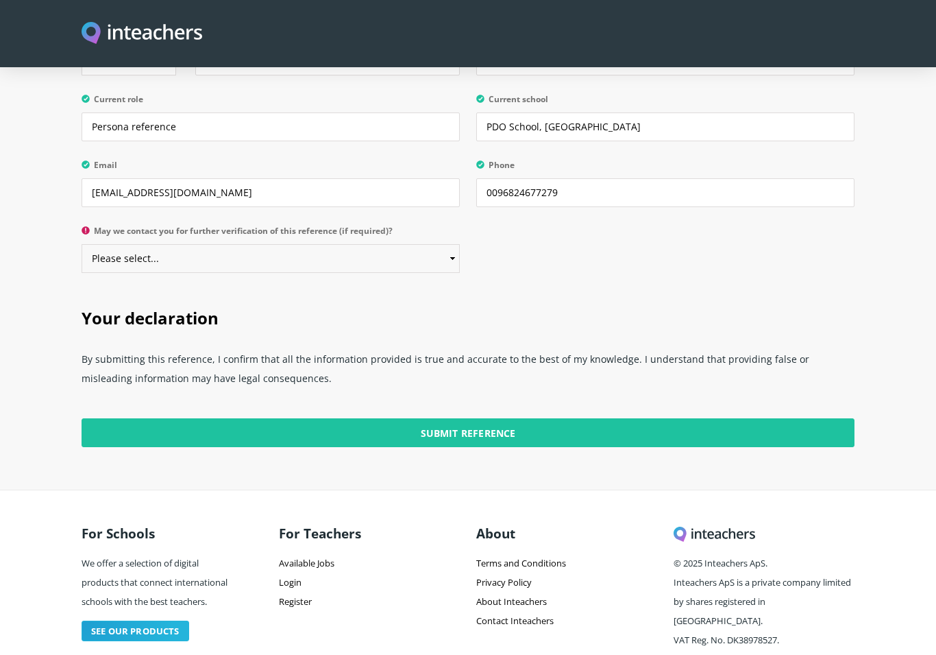
select select "Yes"
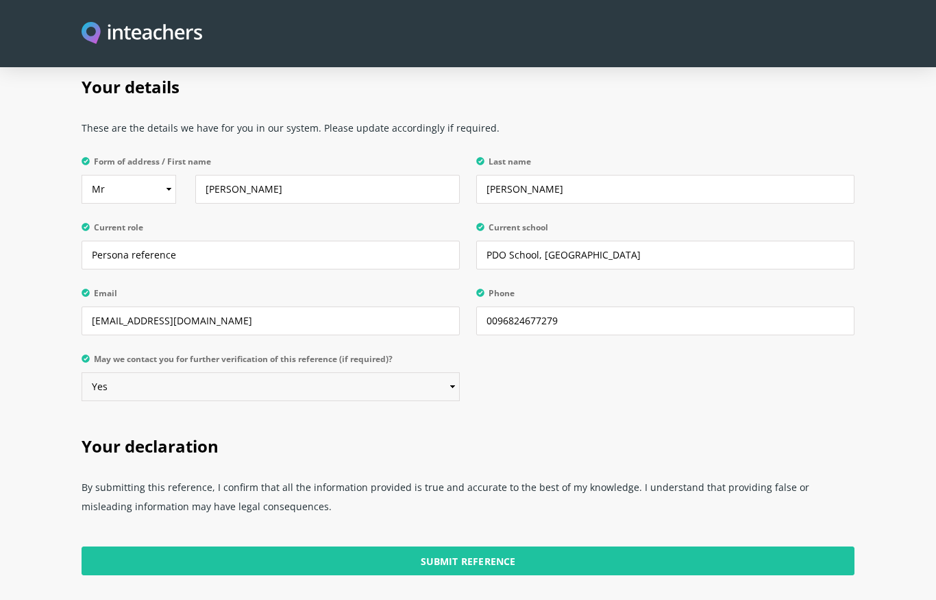
scroll to position [3163, 0]
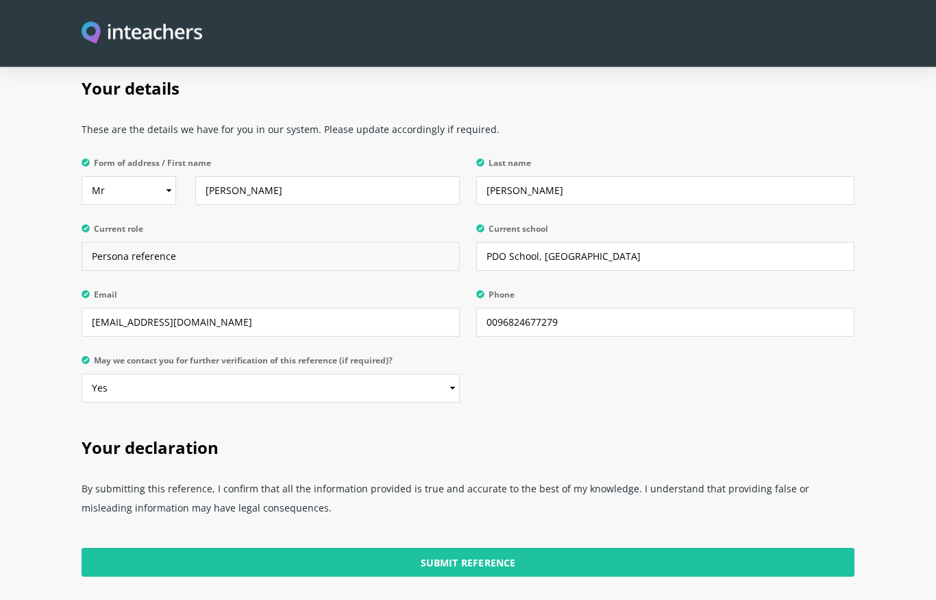
click at [130, 243] on input "Persona reference" at bounding box center [271, 257] width 378 height 29
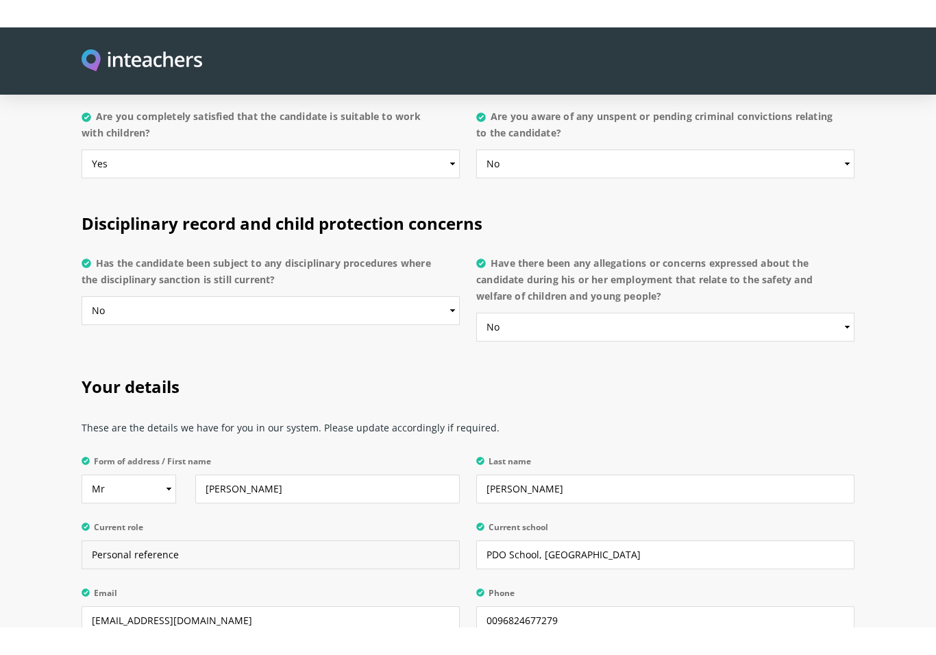
scroll to position [2876, 0]
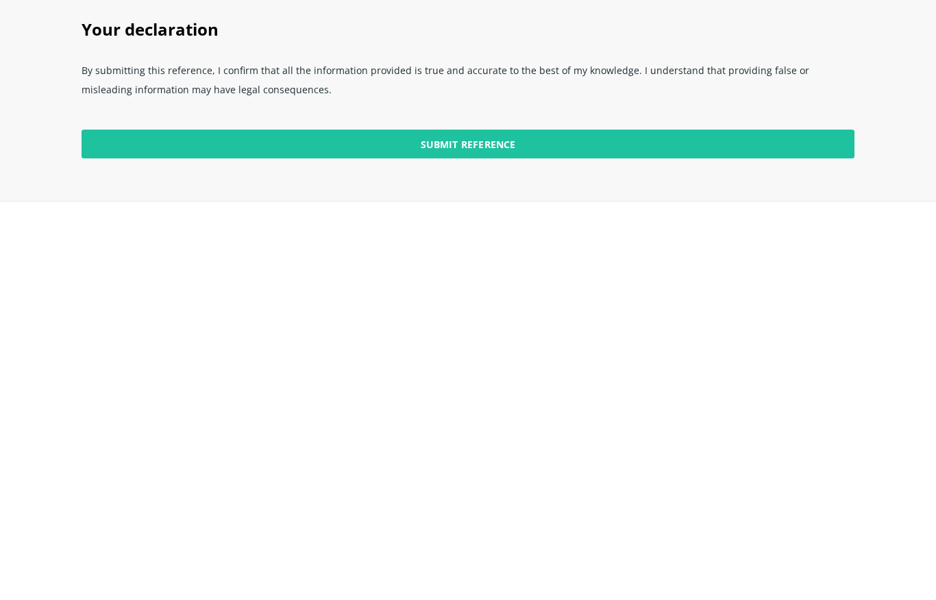
type input "Personal reference"
click at [427, 494] on input "Submit Reference" at bounding box center [468, 508] width 773 height 29
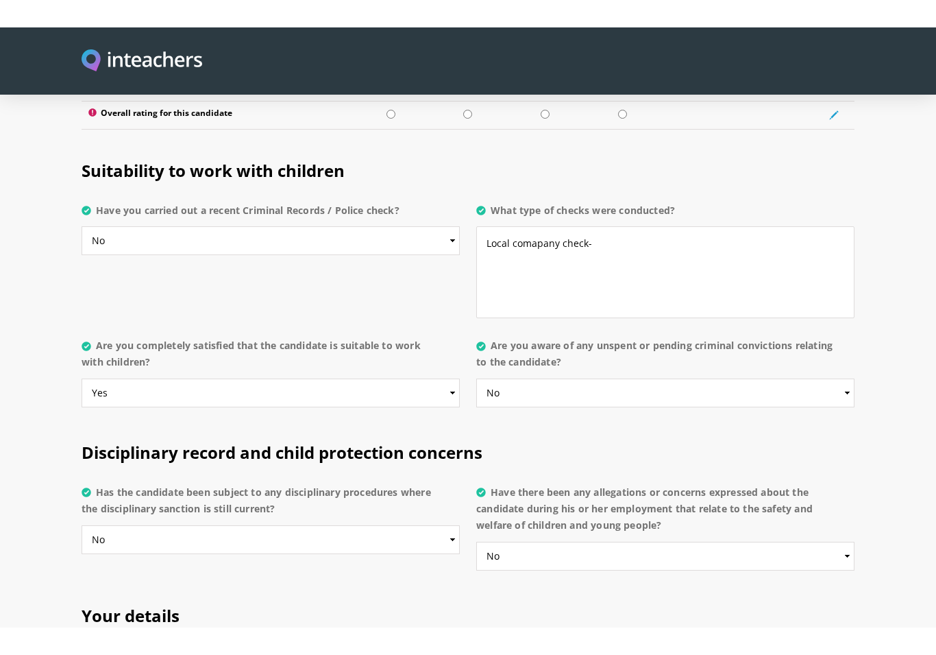
scroll to position [2660, 0]
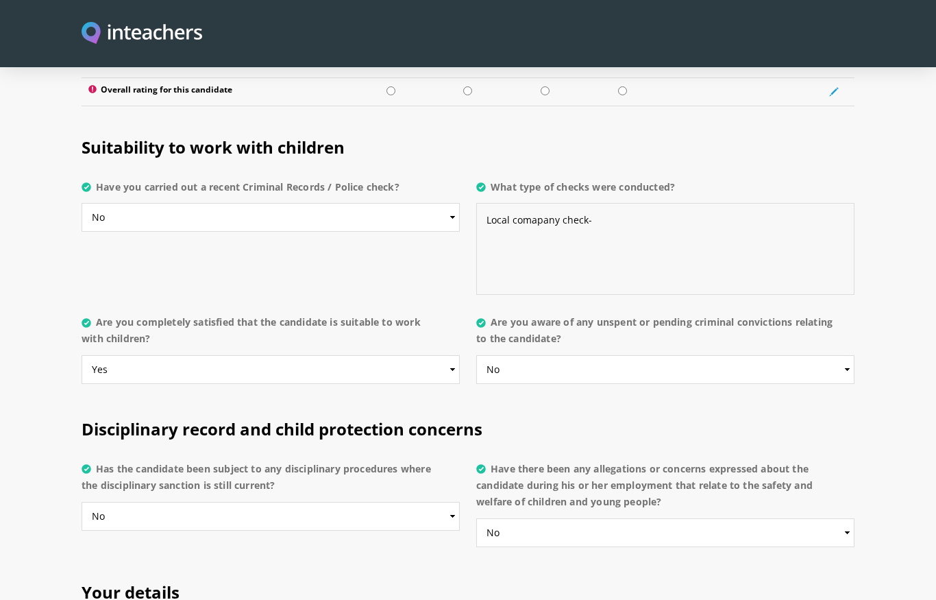
click at [550, 203] on textarea "Local comapany check-" at bounding box center [665, 249] width 378 height 92
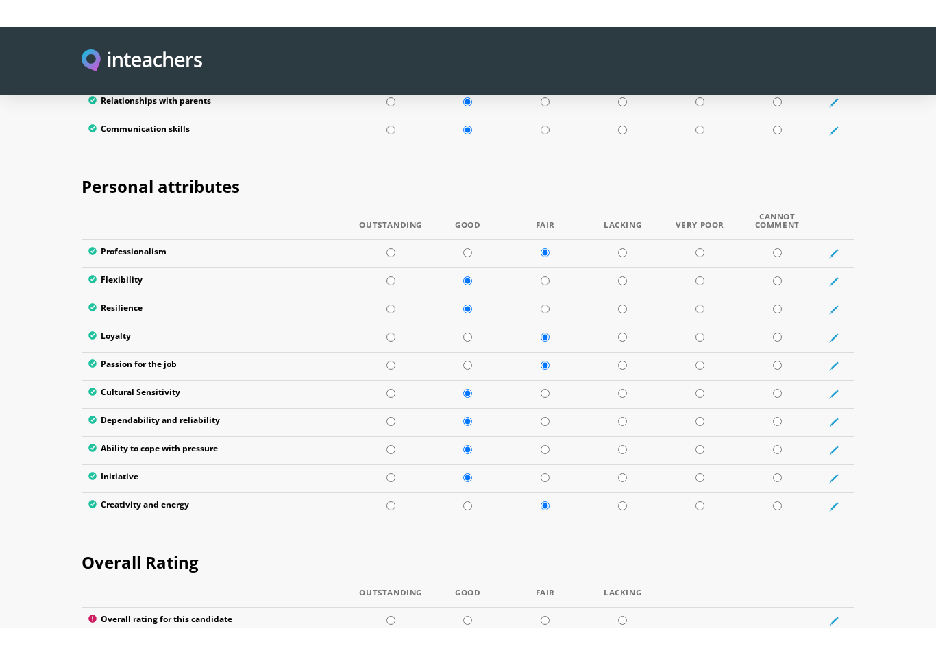
scroll to position [2157, 0]
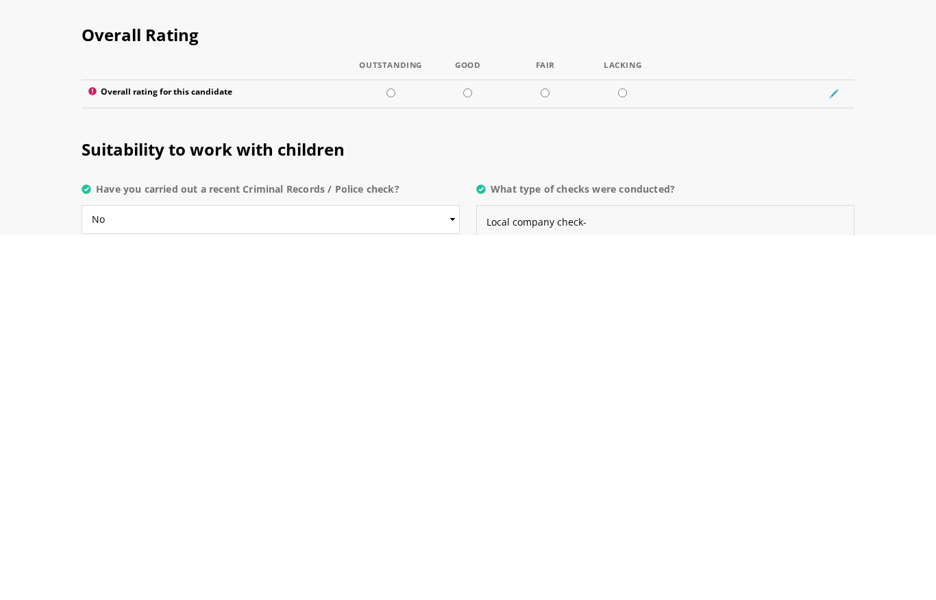
type textarea "Local company check-"
click at [467, 453] on input "radio" at bounding box center [467, 457] width 9 height 9
radio input "true"
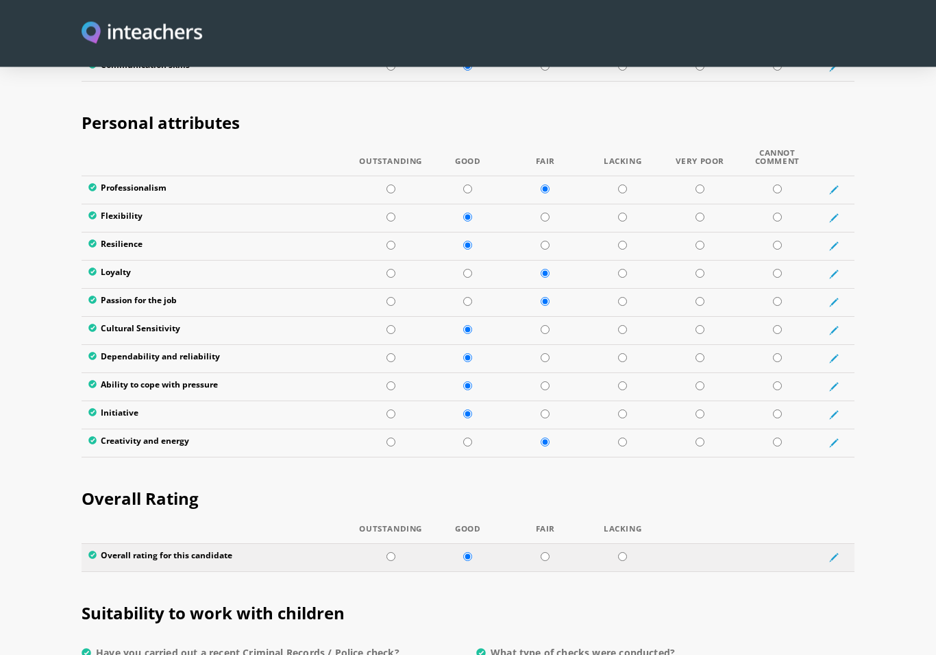
scroll to position [2194, 0]
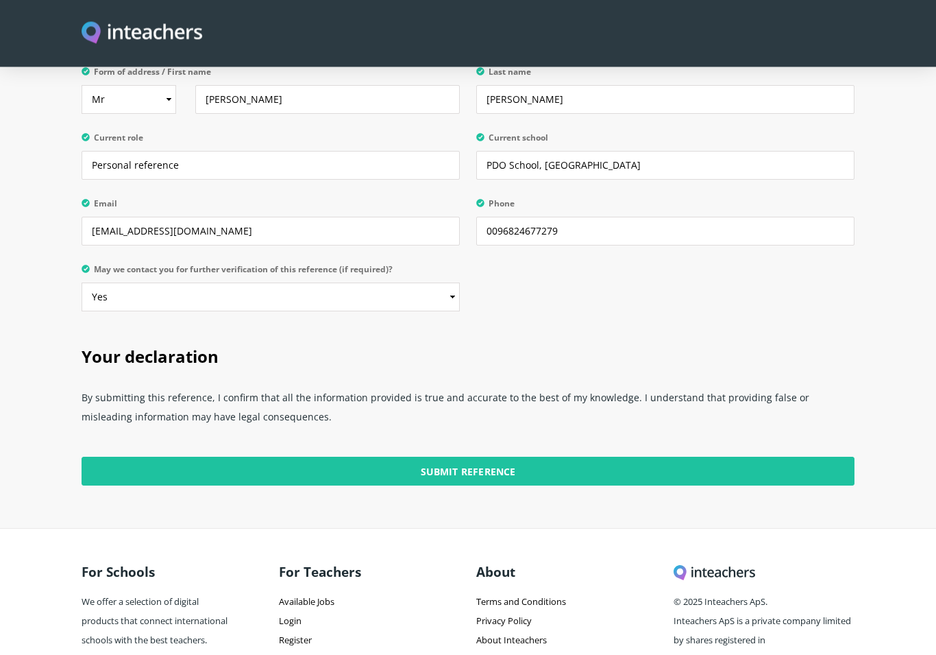
click at [420, 457] on input "Submit Reference" at bounding box center [468, 471] width 773 height 29
